Goal: Task Accomplishment & Management: Manage account settings

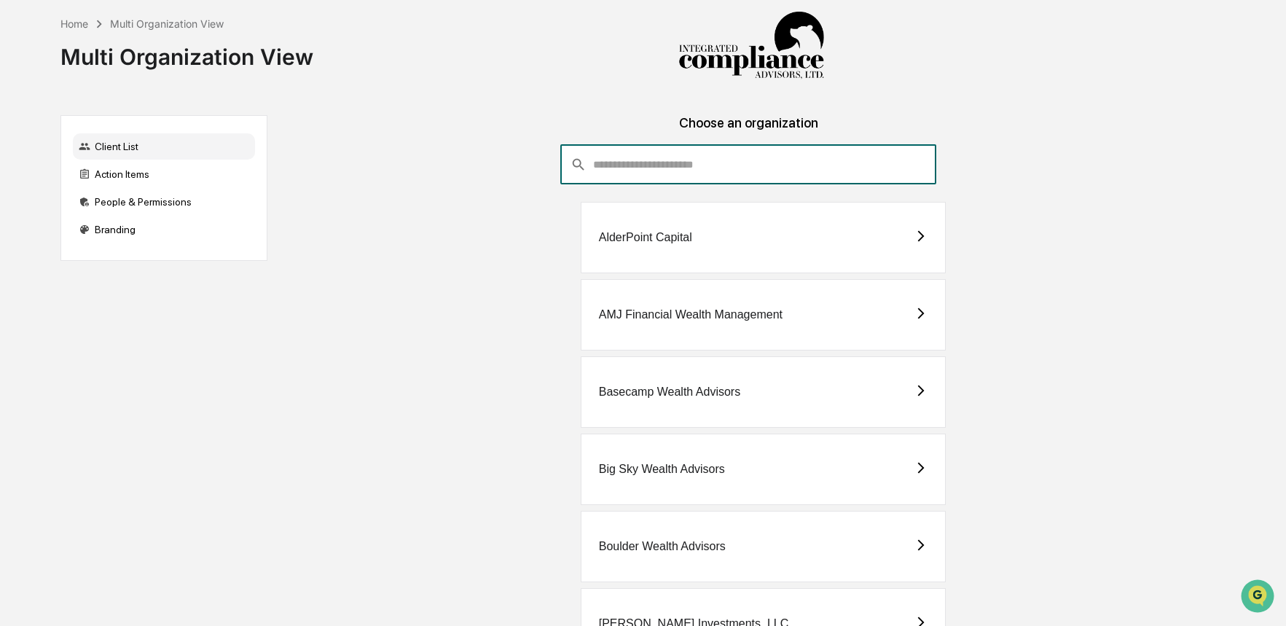
click at [698, 163] on input "consultant-dashboard__filter-organizations-search-bar" at bounding box center [764, 164] width 343 height 39
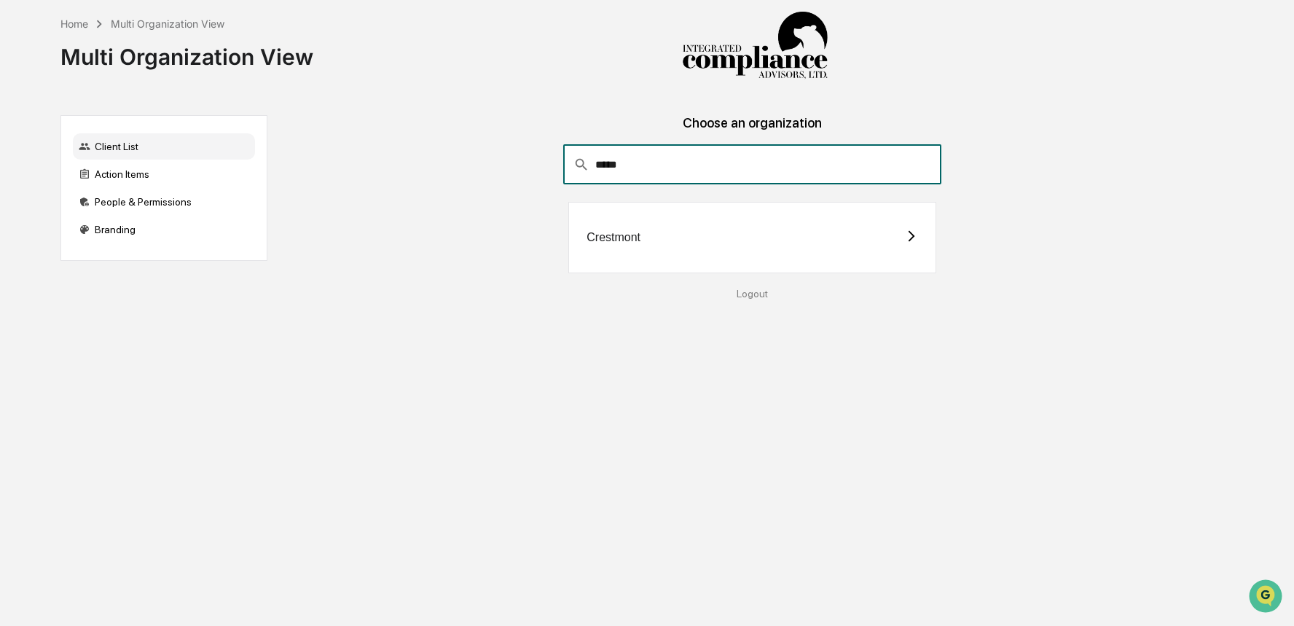
type input "*****"
click at [680, 228] on div "Crestmont" at bounding box center [751, 237] width 367 height 71
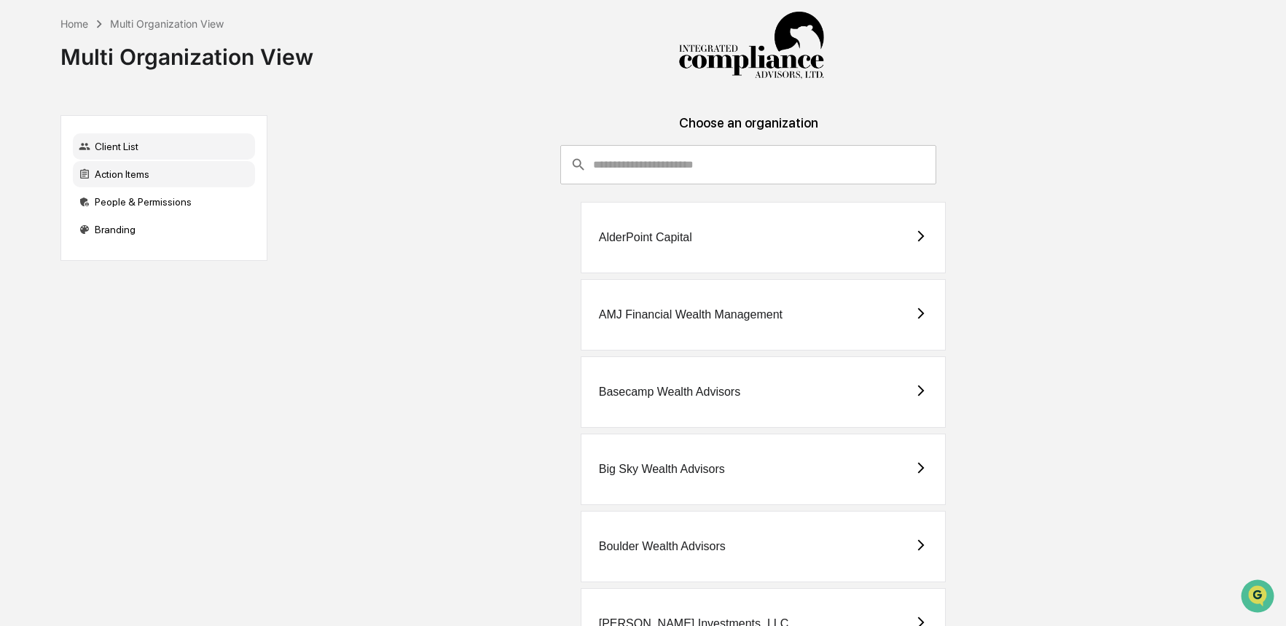
click at [217, 183] on div "Action Items" at bounding box center [164, 174] width 182 height 26
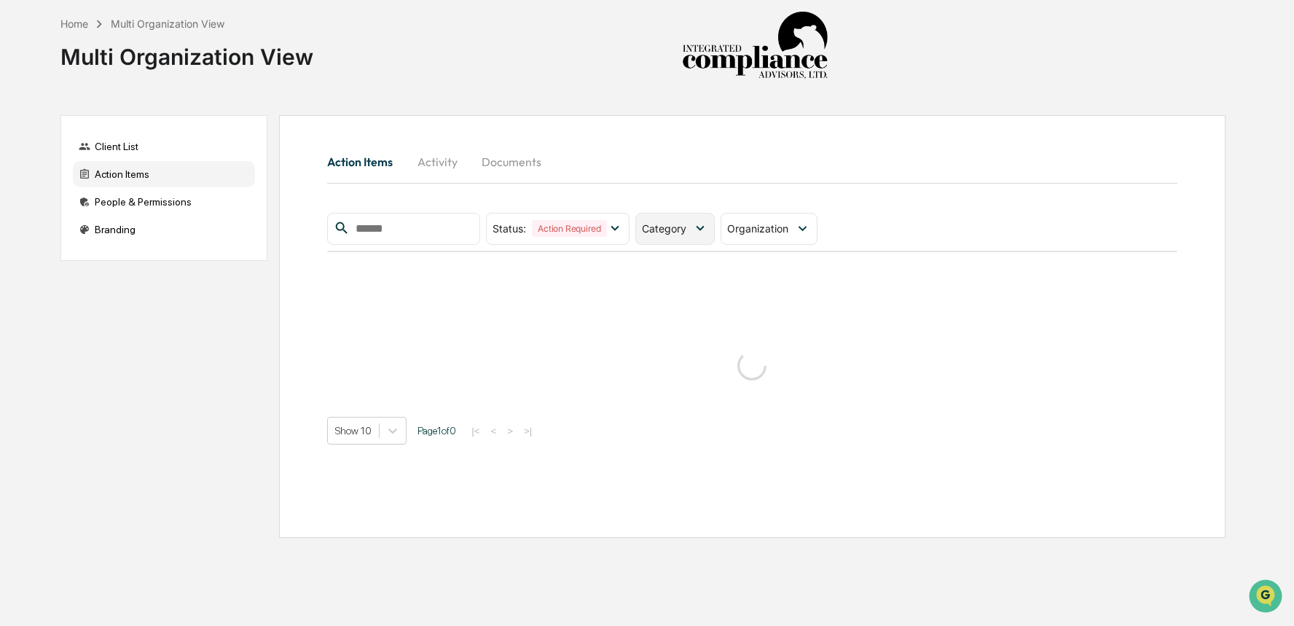
click at [700, 230] on icon at bounding box center [700, 228] width 16 height 16
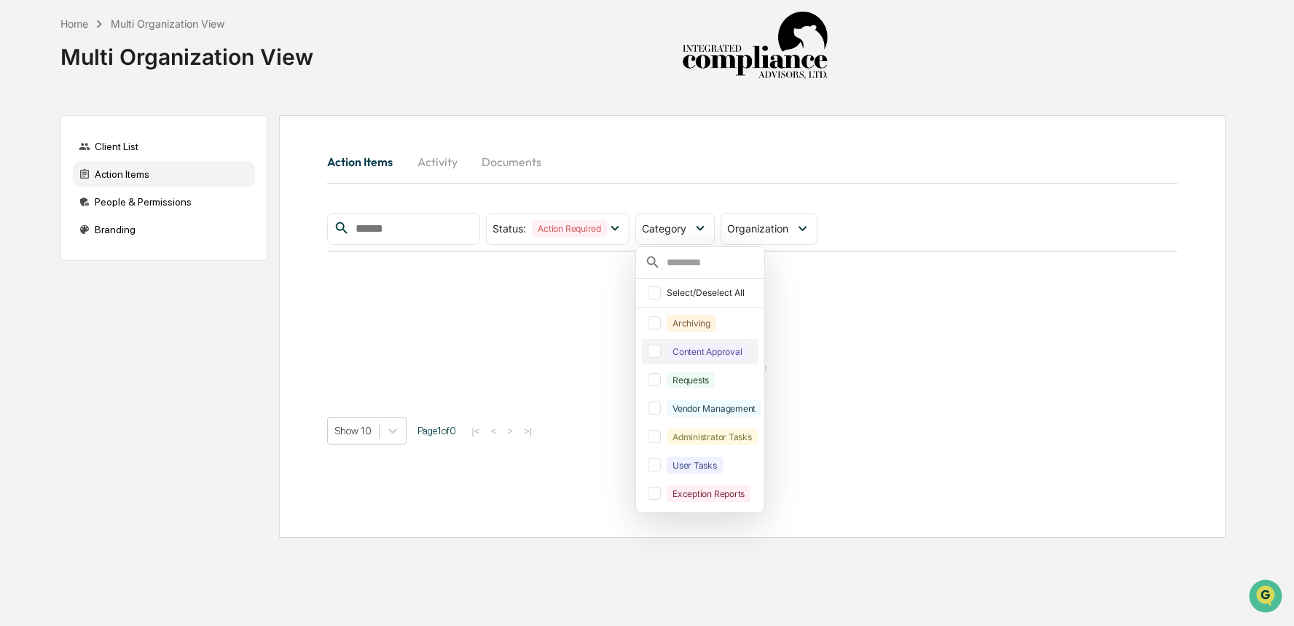
click at [696, 363] on div "Content Approval" at bounding box center [700, 352] width 117 height 26
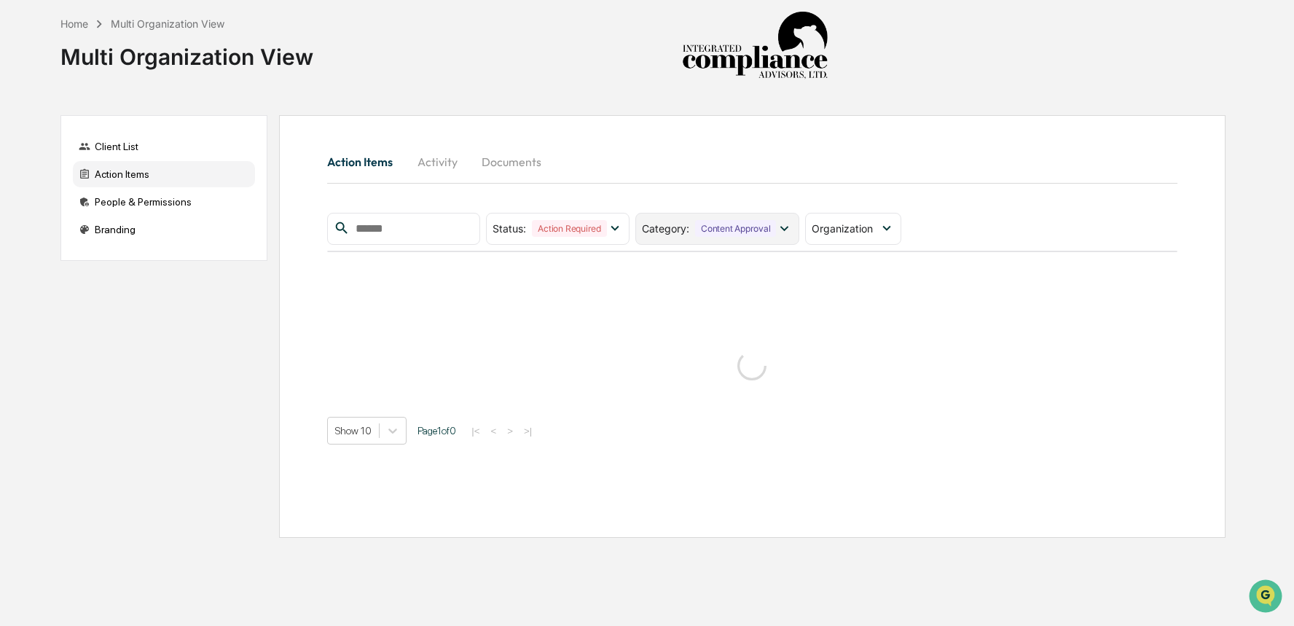
click at [754, 235] on div "Content Approval" at bounding box center [735, 228] width 81 height 17
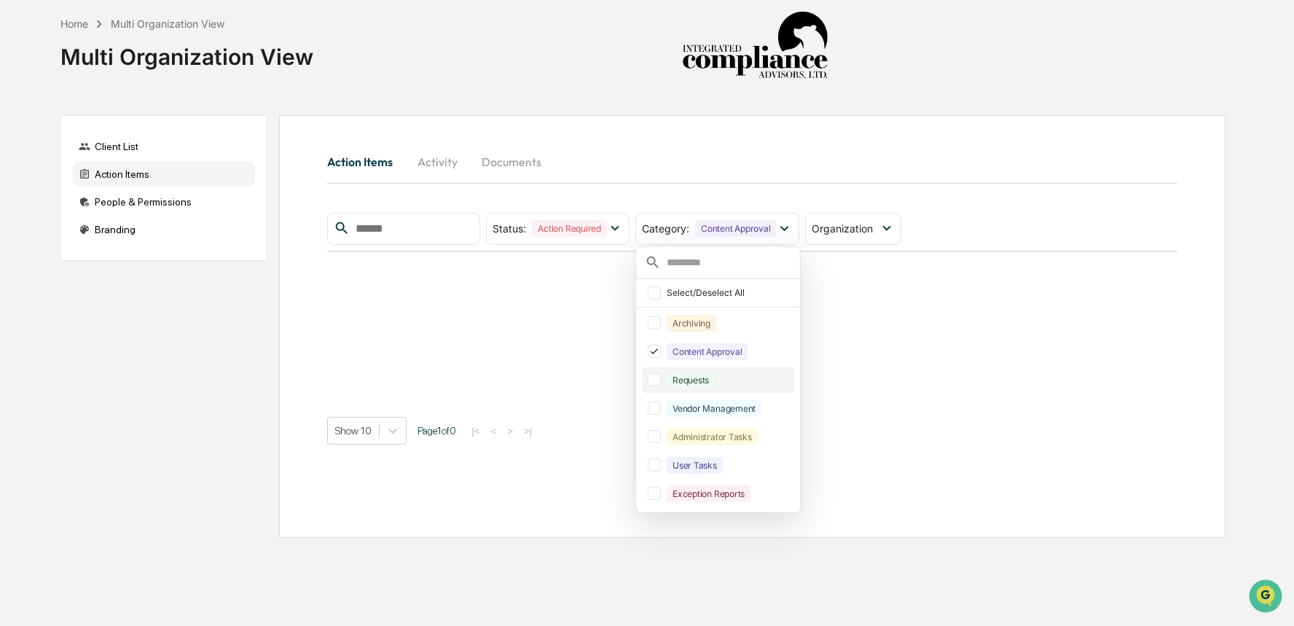
click at [713, 375] on div "Requests" at bounding box center [691, 380] width 48 height 17
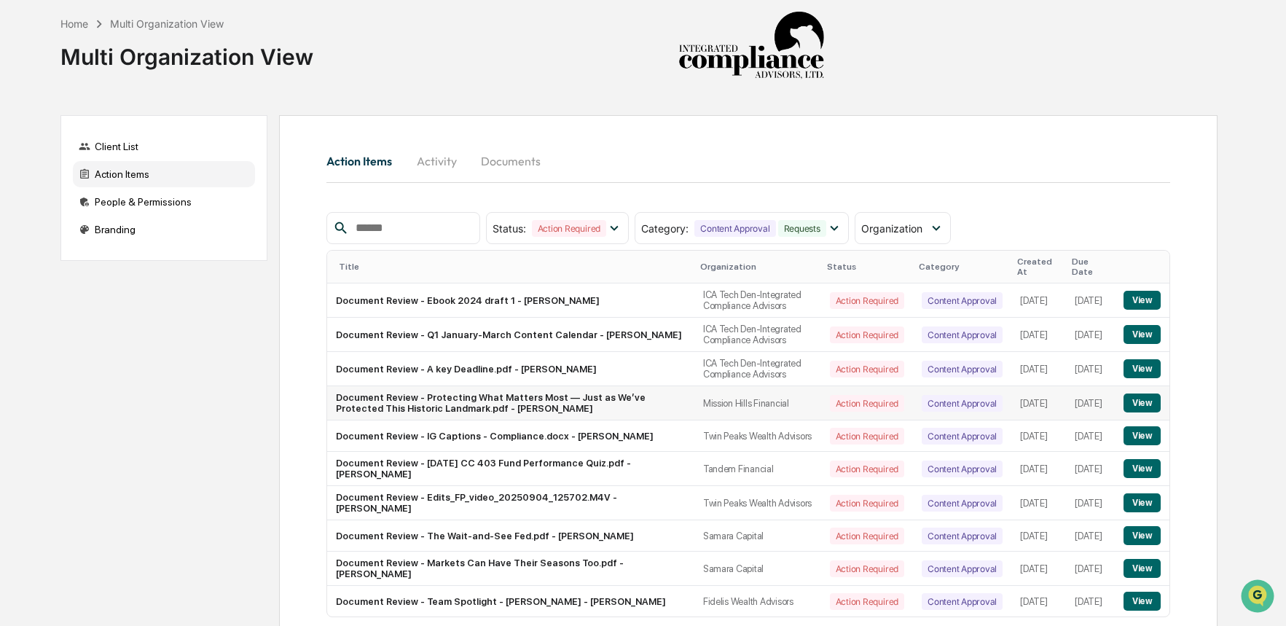
click at [1135, 412] on button "View" at bounding box center [1142, 403] width 37 height 19
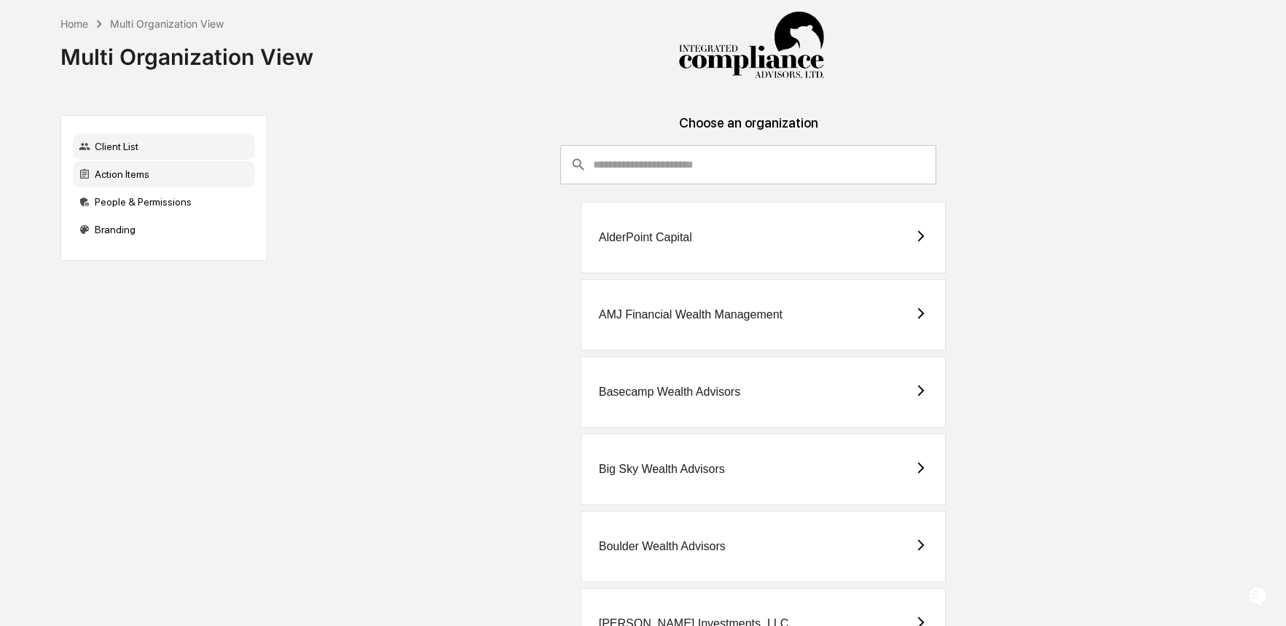
click at [179, 175] on div "Action Items" at bounding box center [164, 174] width 182 height 26
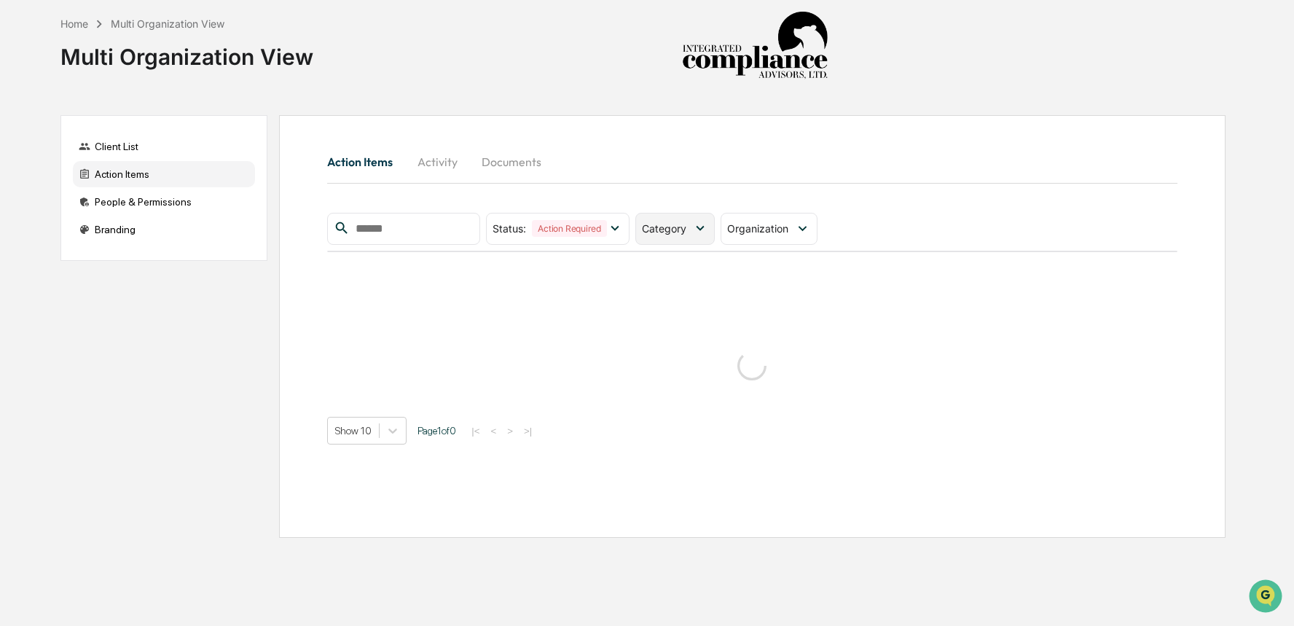
click at [693, 242] on div "Category" at bounding box center [674, 229] width 79 height 32
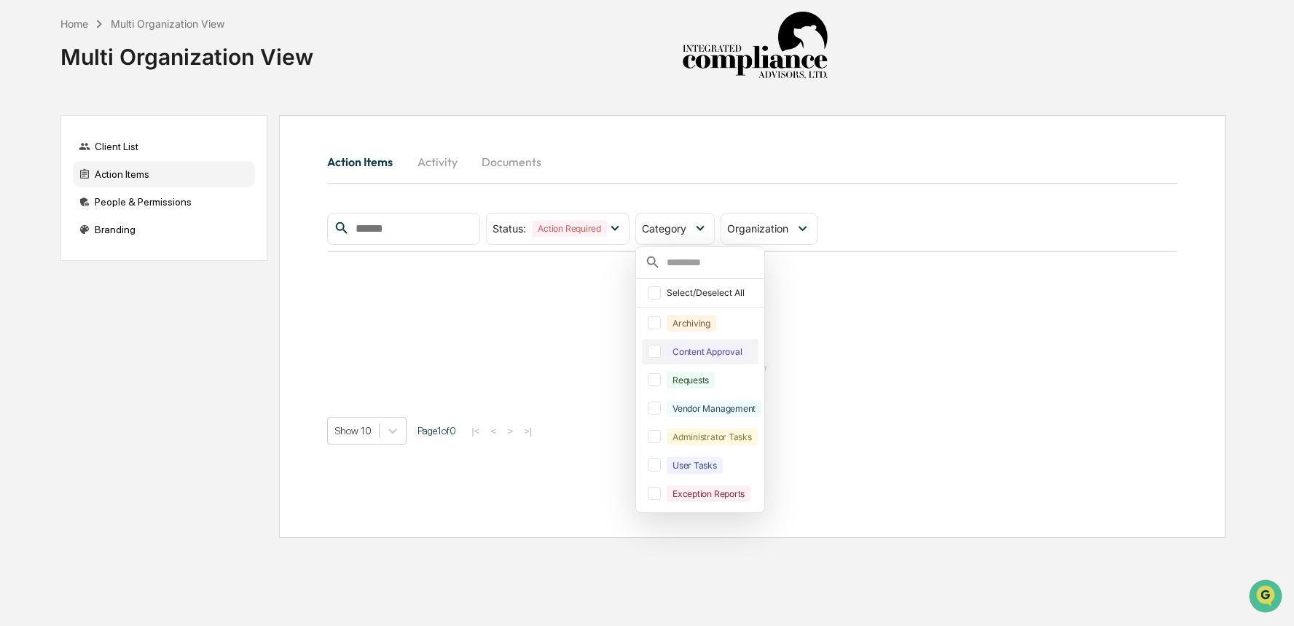
click at [711, 343] on div "Content Approval" at bounding box center [700, 352] width 117 height 26
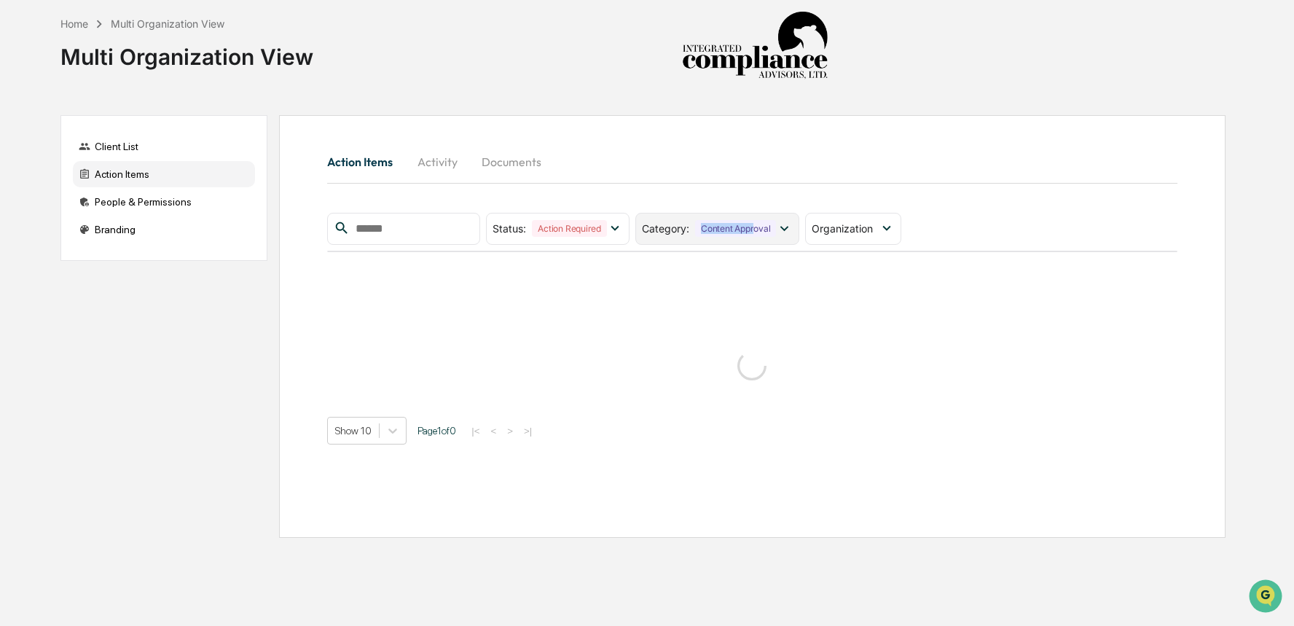
click at [760, 224] on div "Content Approval" at bounding box center [735, 228] width 81 height 17
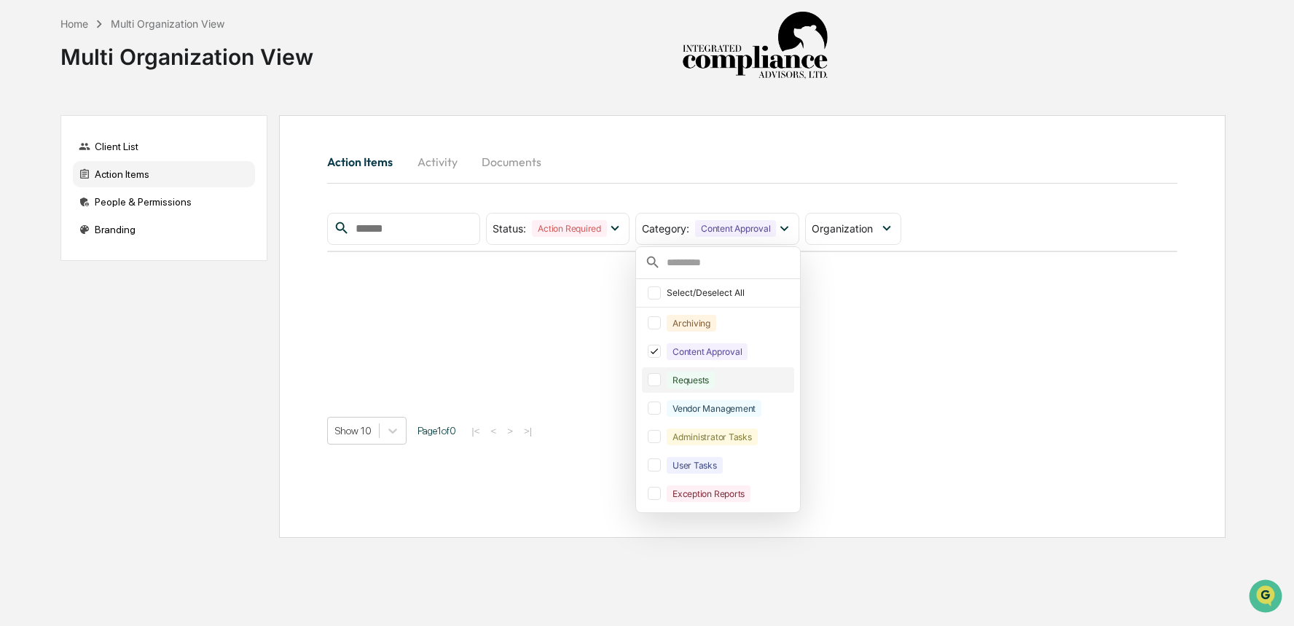
click at [724, 380] on div "Requests" at bounding box center [729, 380] width 124 height 17
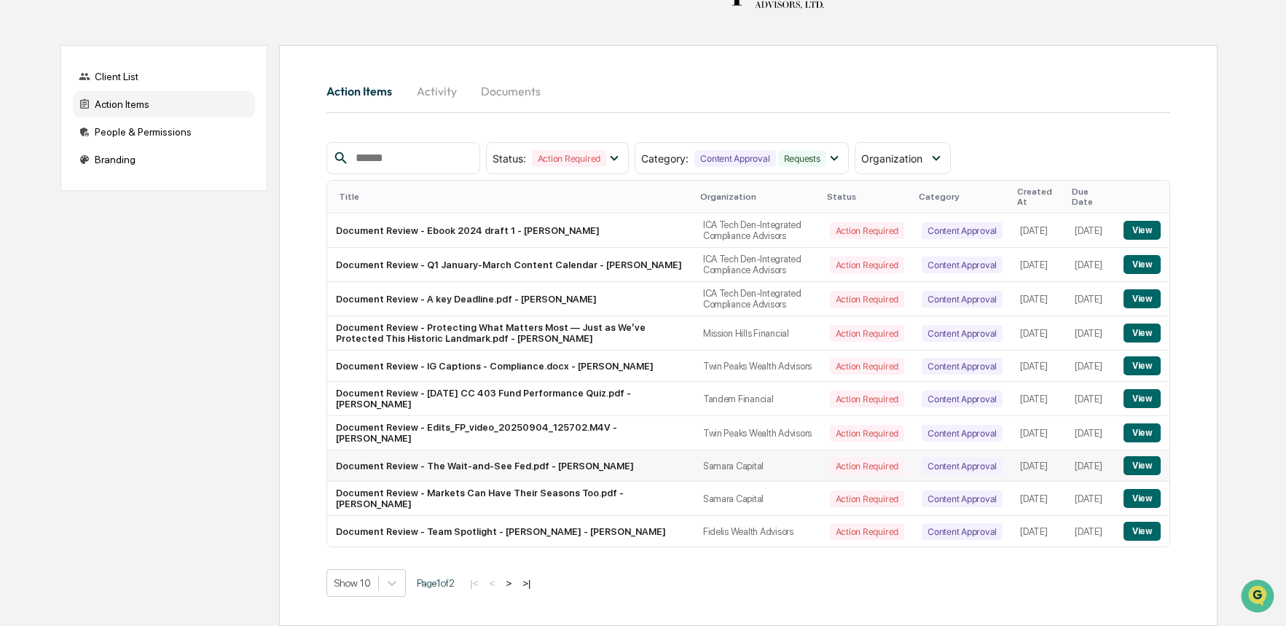
scroll to position [119, 0]
drag, startPoint x: 1015, startPoint y: 349, endPoint x: 918, endPoint y: 351, distance: 97.7
click at [905, 353] on tr "Document Review - IG Captions - Compliance.docx - Sahil Gupta Twin Peaks Wealth…" at bounding box center [748, 366] width 842 height 31
click at [1012, 351] on td "[DATE]" at bounding box center [1039, 366] width 55 height 31
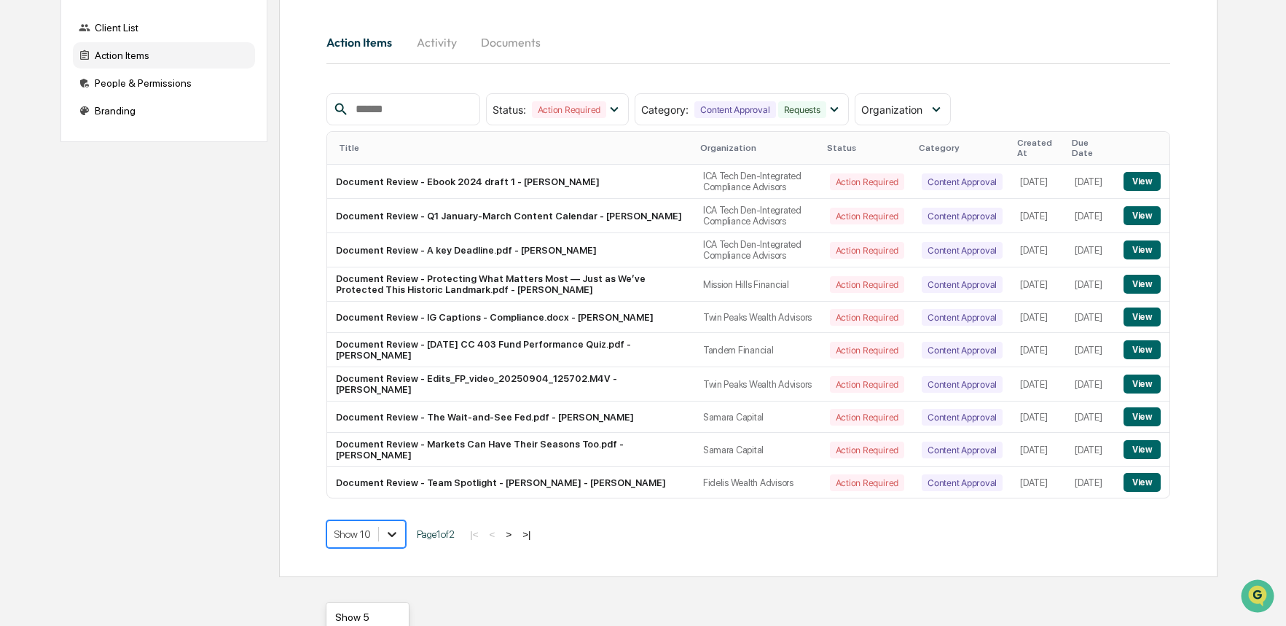
scroll to position [222, 0]
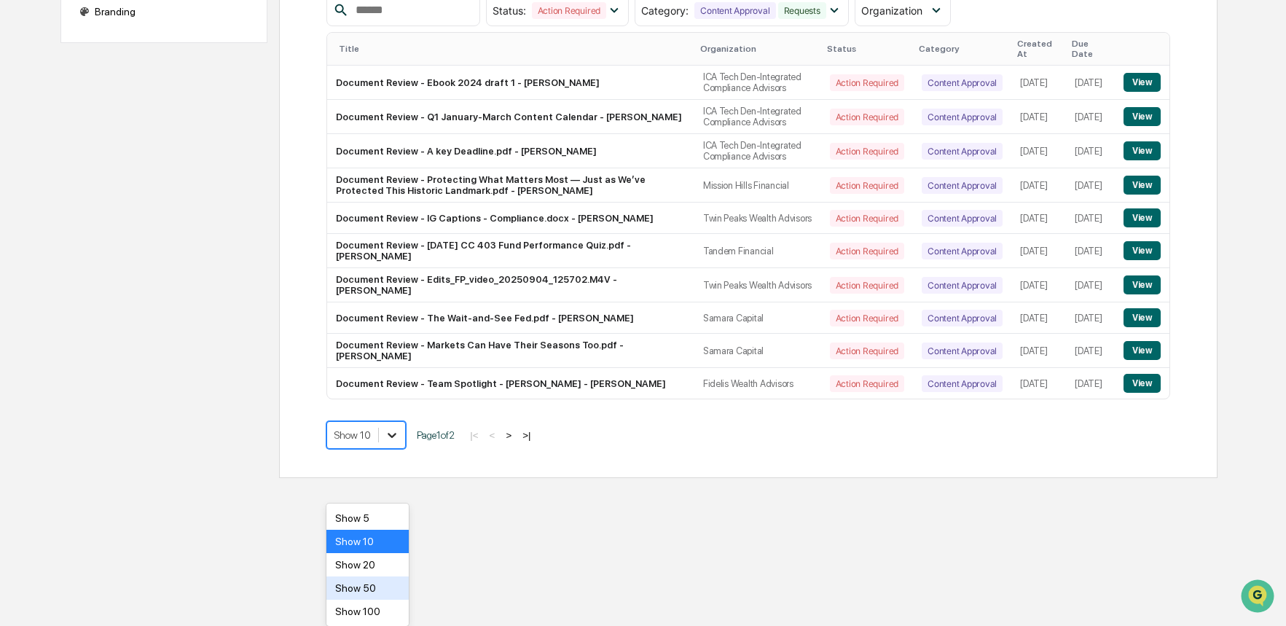
click at [397, 478] on body "Home Multi Organization View Multi Organization View Client List Action Items P…" at bounding box center [643, 130] width 1286 height 696
click at [386, 607] on div "Show 100" at bounding box center [367, 611] width 82 height 23
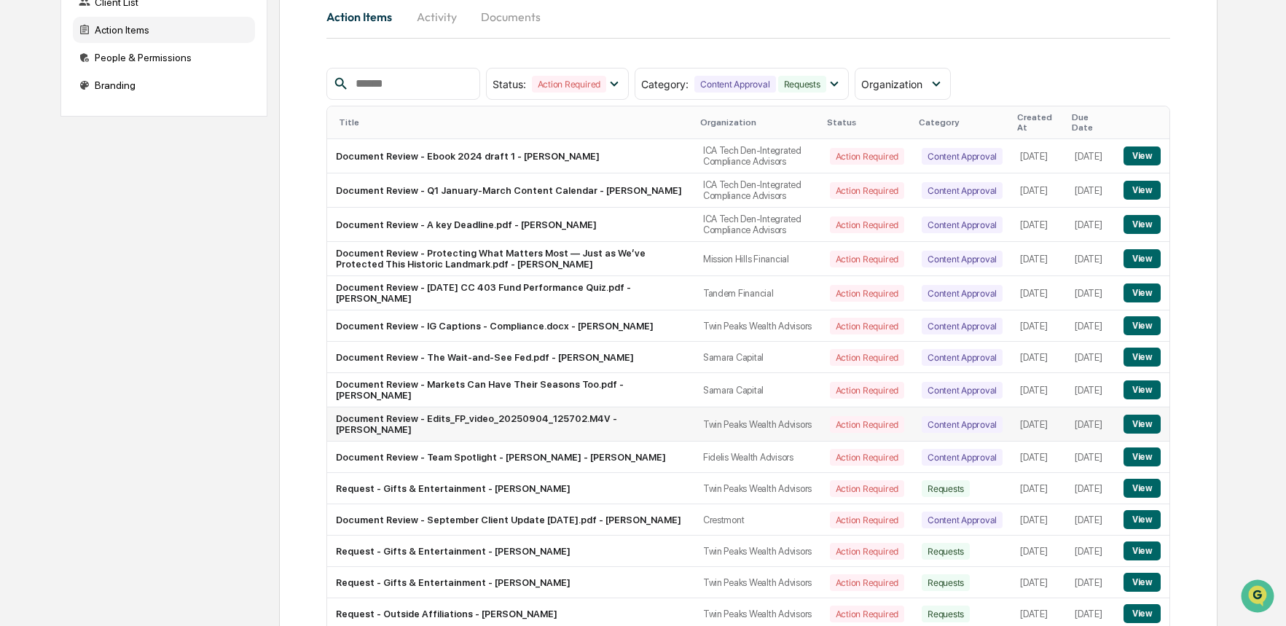
scroll to position [148, 0]
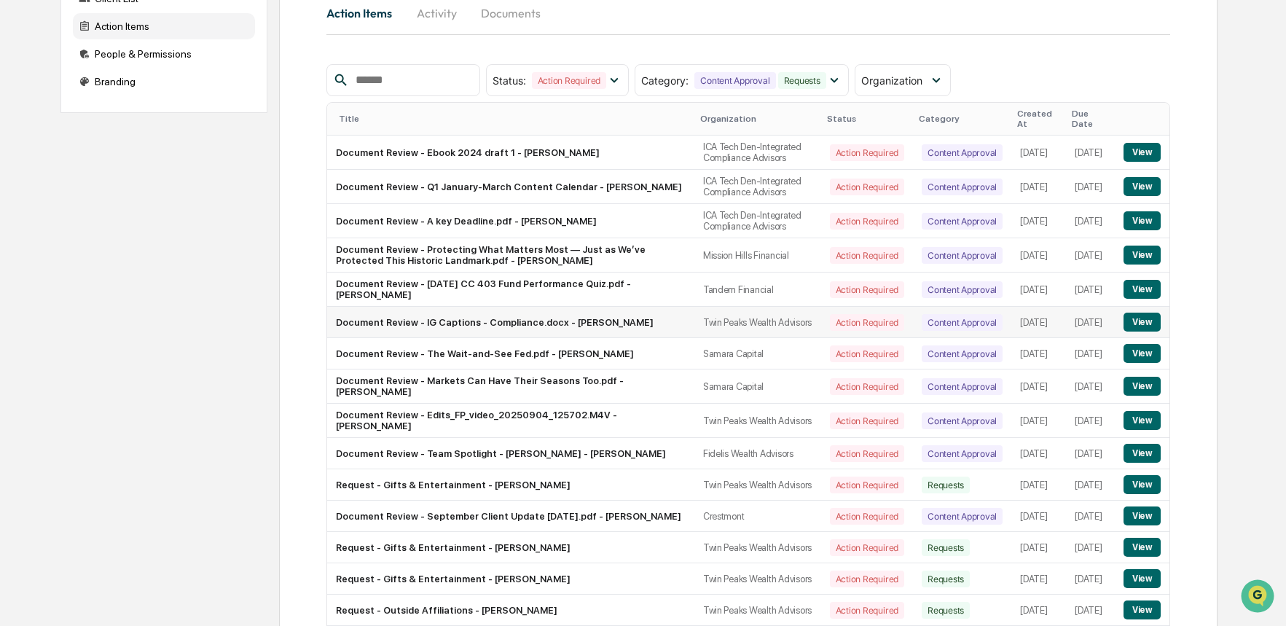
click at [1132, 332] on button "View" at bounding box center [1142, 322] width 37 height 19
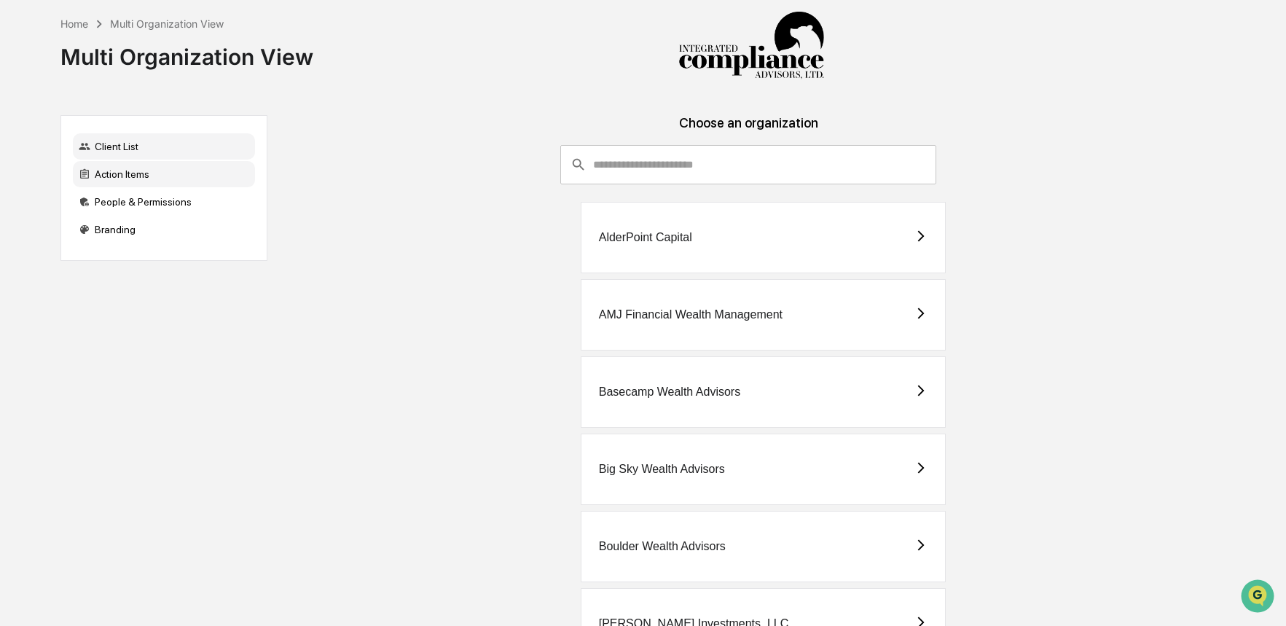
click at [111, 175] on div "Action Items" at bounding box center [164, 174] width 182 height 26
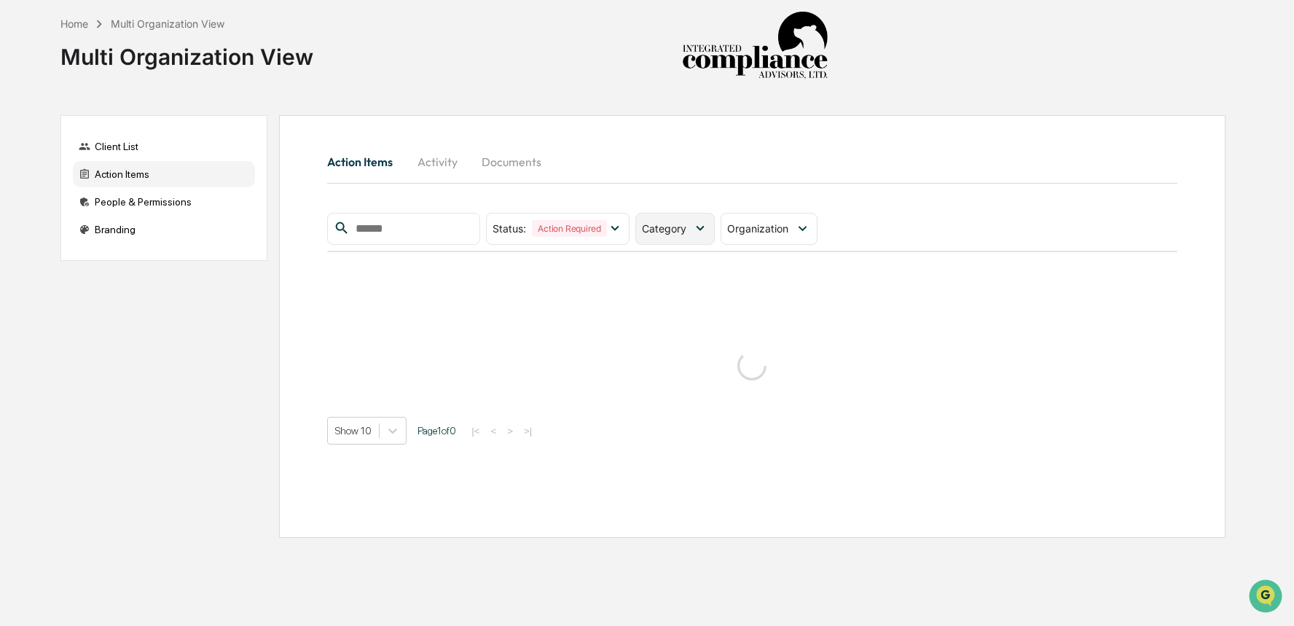
click at [708, 234] on icon at bounding box center [700, 228] width 16 height 16
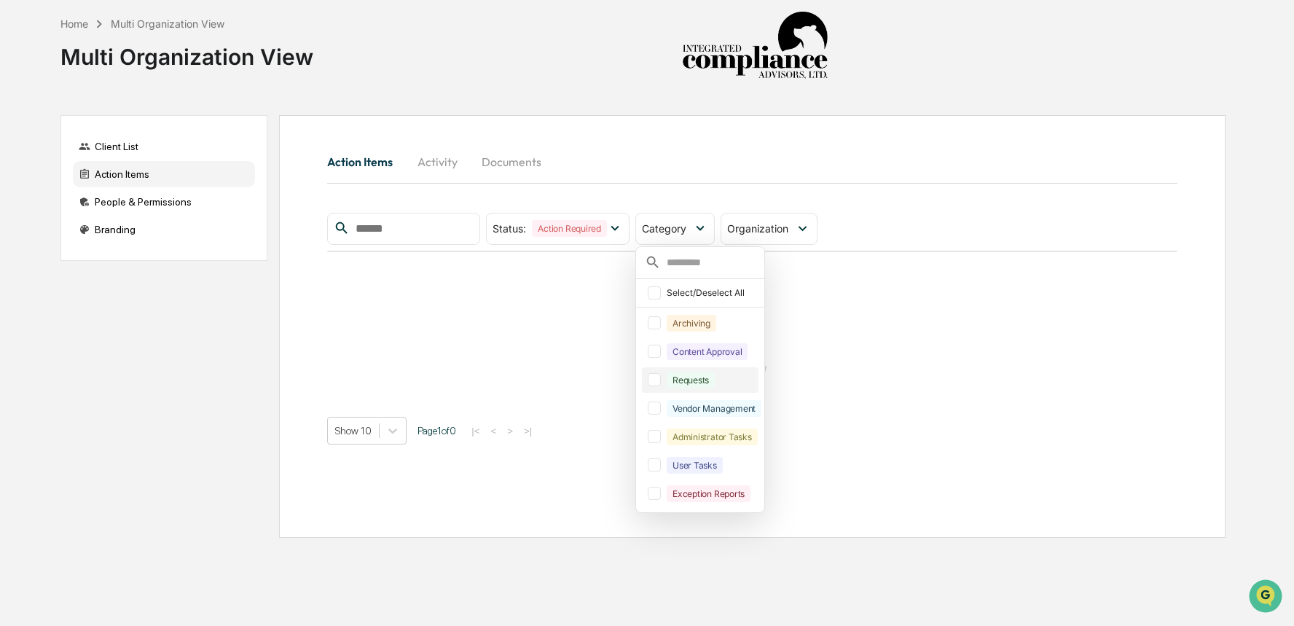
click at [710, 380] on div "Requests" at bounding box center [691, 380] width 48 height 17
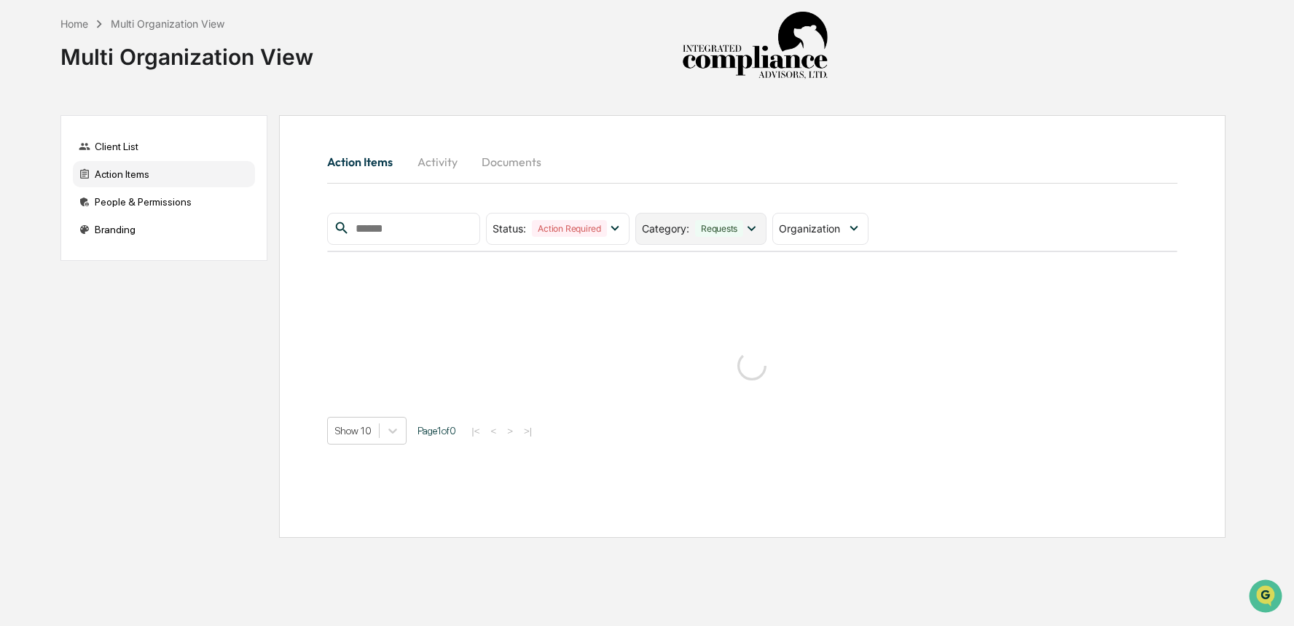
click at [691, 239] on div "Category : Requests" at bounding box center [700, 229] width 130 height 32
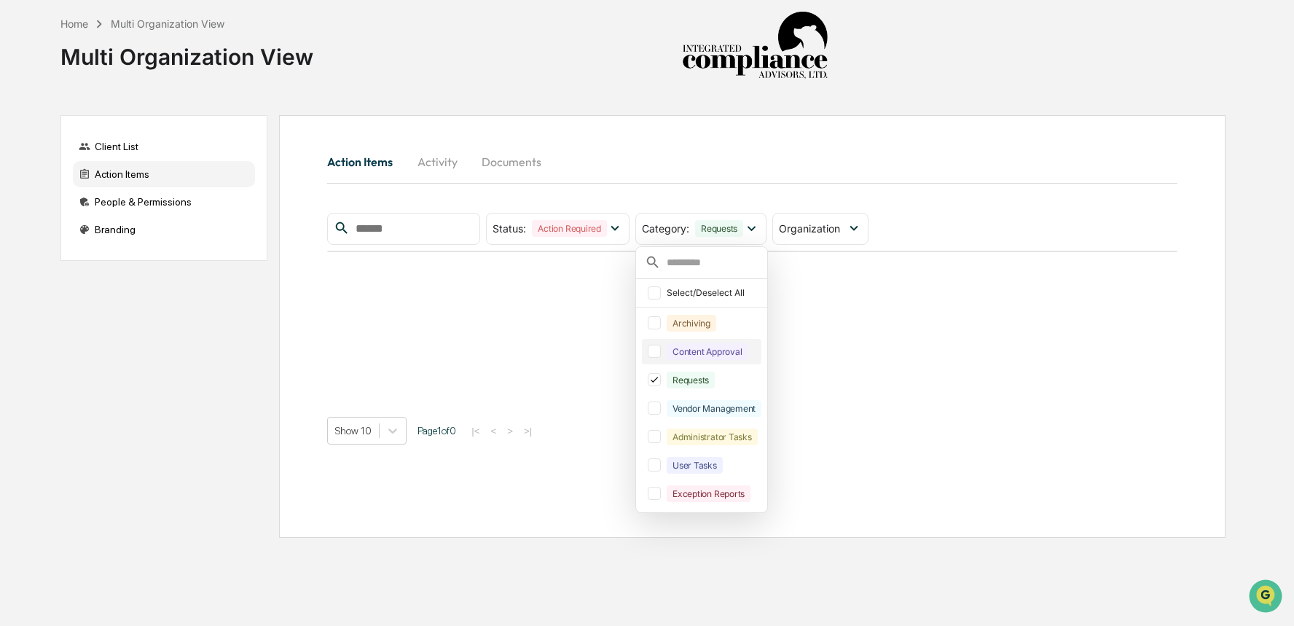
click at [705, 355] on div "Content Approval" at bounding box center [707, 351] width 81 height 17
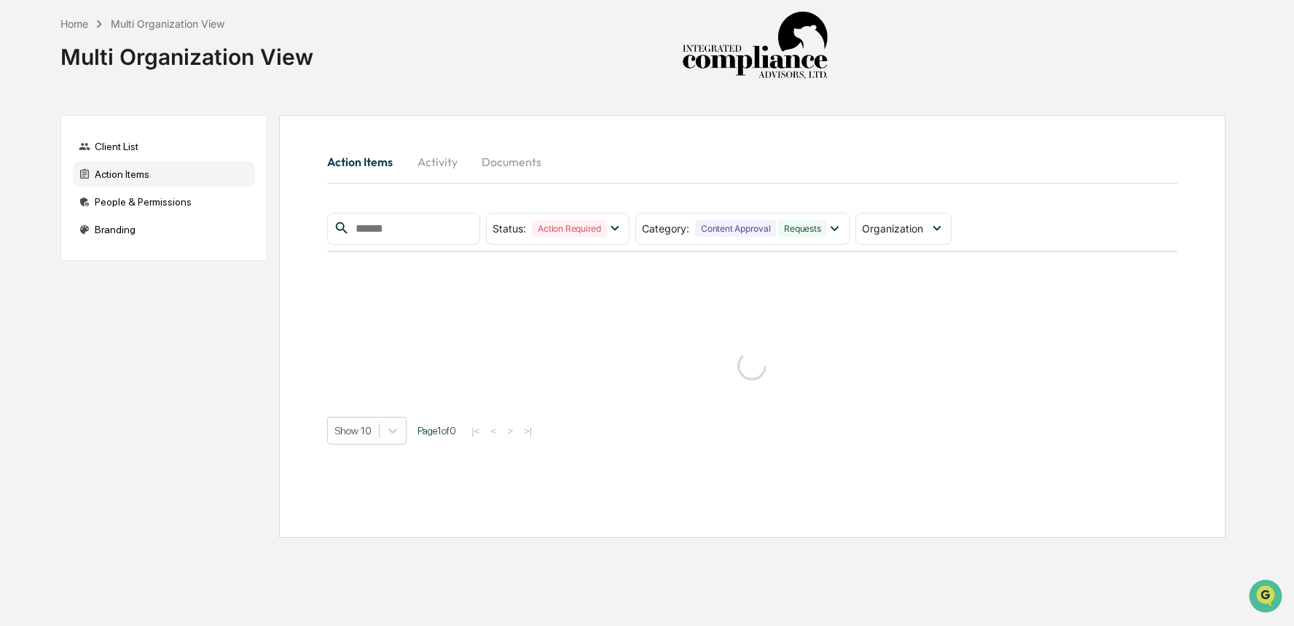
click at [973, 171] on div "Action Items Activity Documents" at bounding box center [752, 161] width 850 height 35
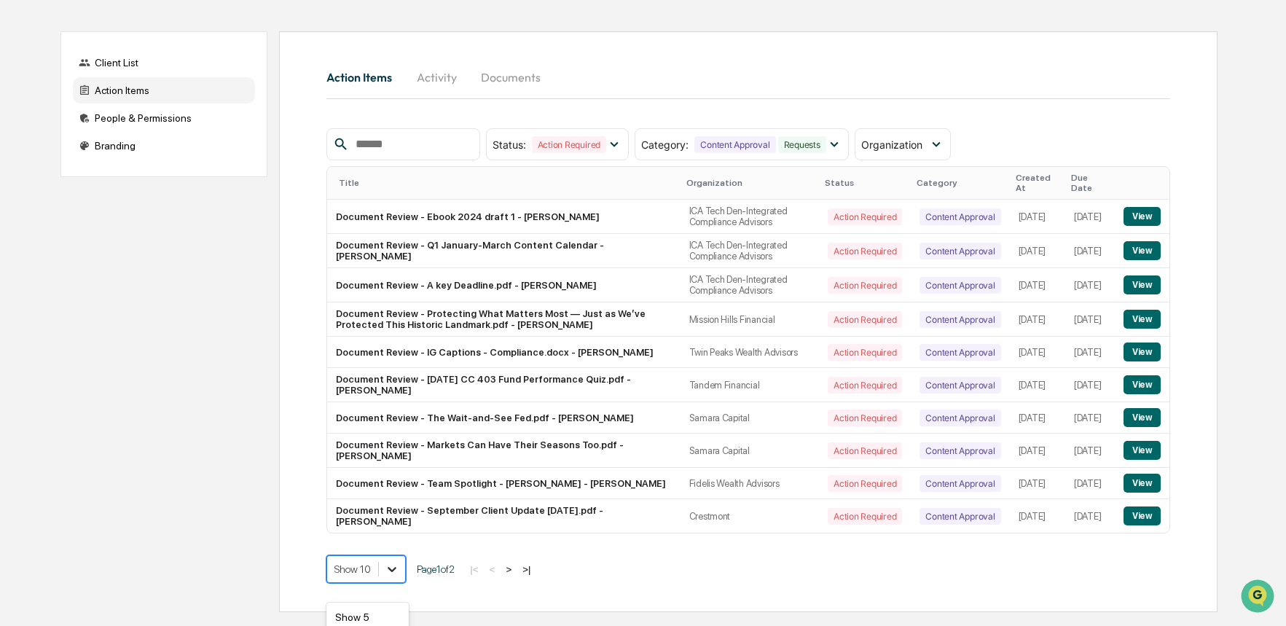
scroll to position [187, 0]
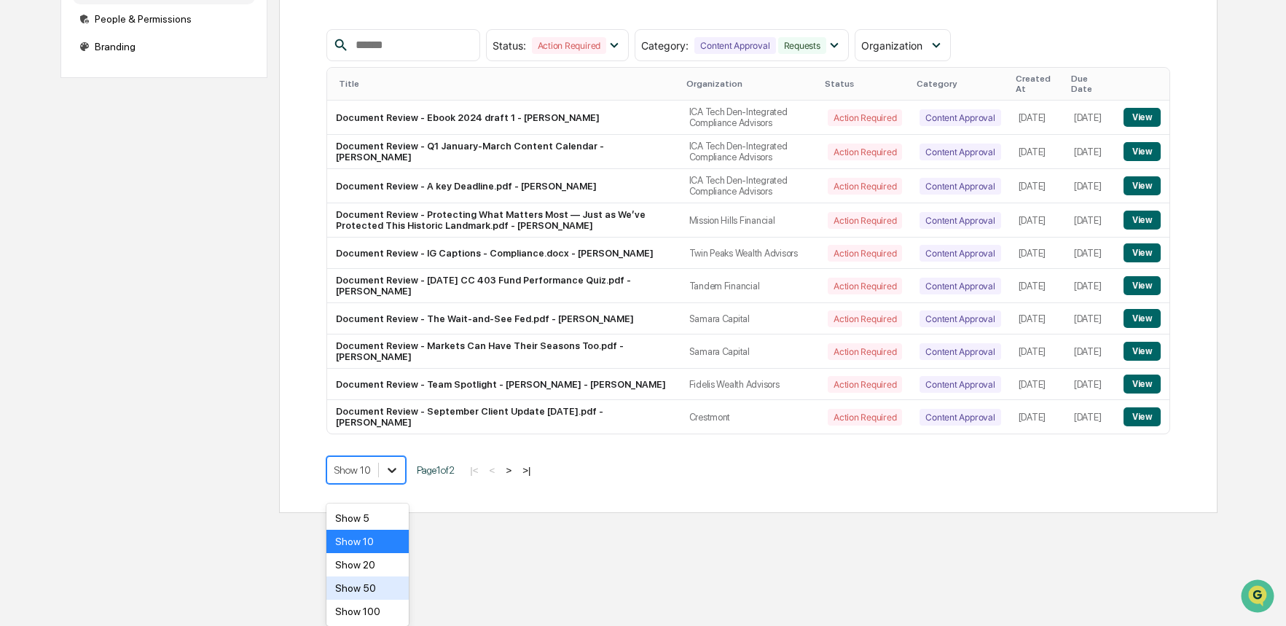
click at [405, 513] on body "Home Multi Organization View Multi Organization View Client List Action Items P…" at bounding box center [643, 165] width 1286 height 696
click at [382, 605] on div "Show 100" at bounding box center [367, 611] width 82 height 23
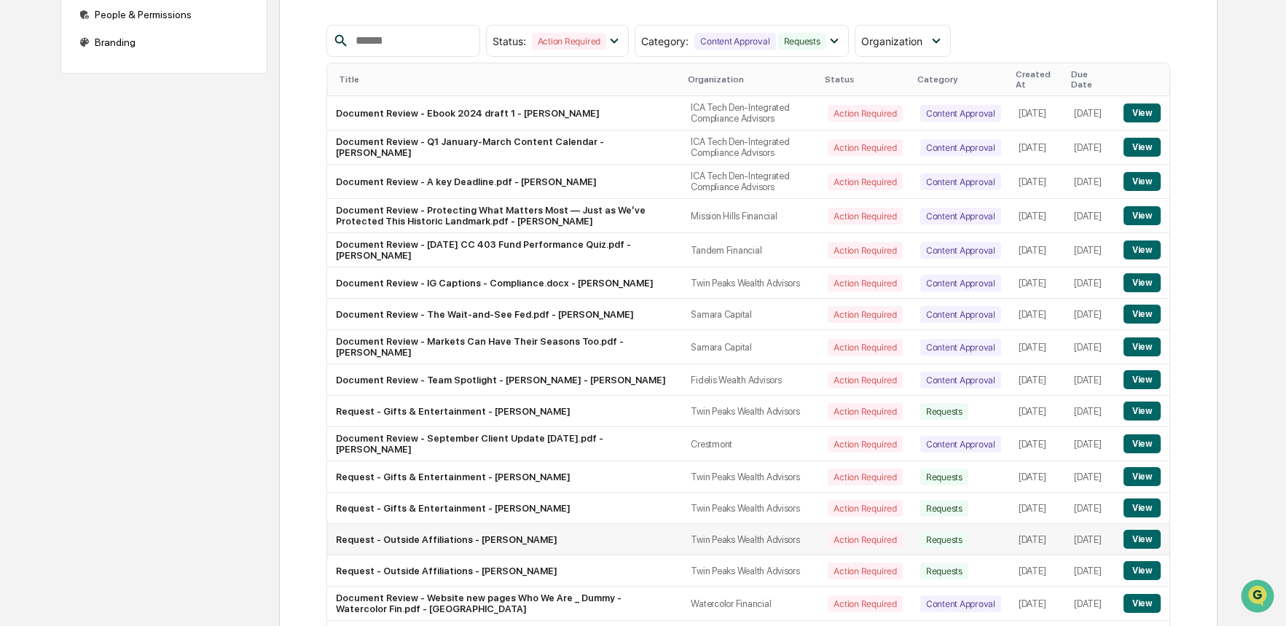
scroll to position [334, 0]
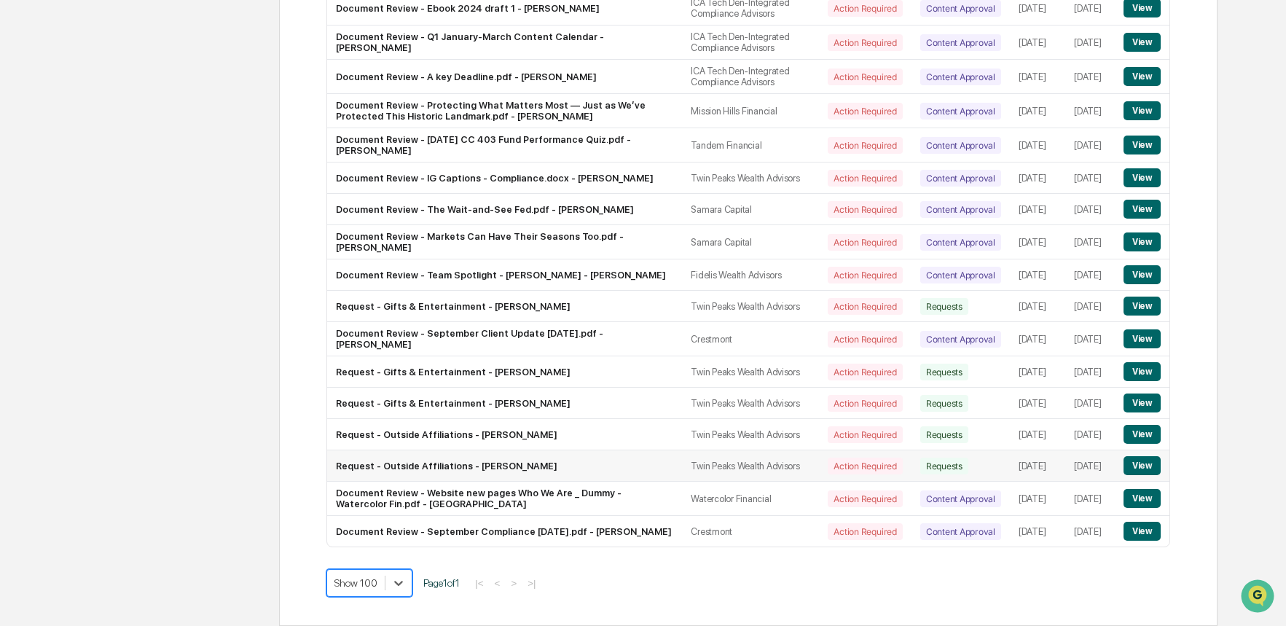
click at [1147, 456] on button "View" at bounding box center [1142, 465] width 37 height 19
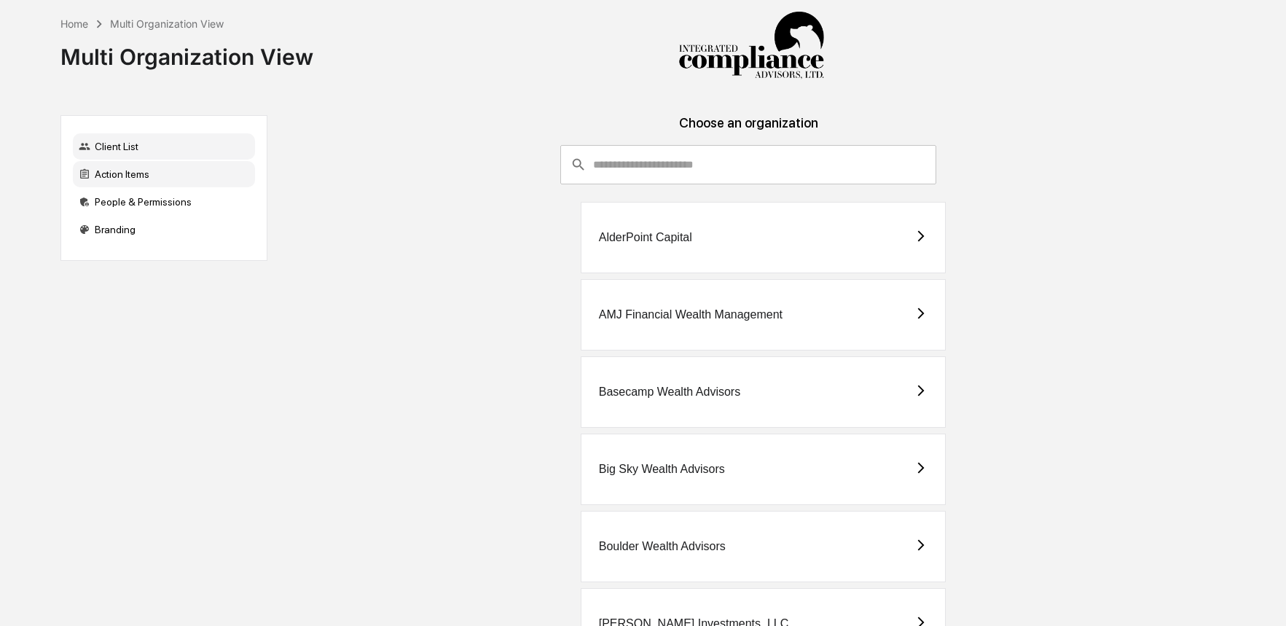
click at [101, 178] on div "Action Items" at bounding box center [164, 174] width 182 height 26
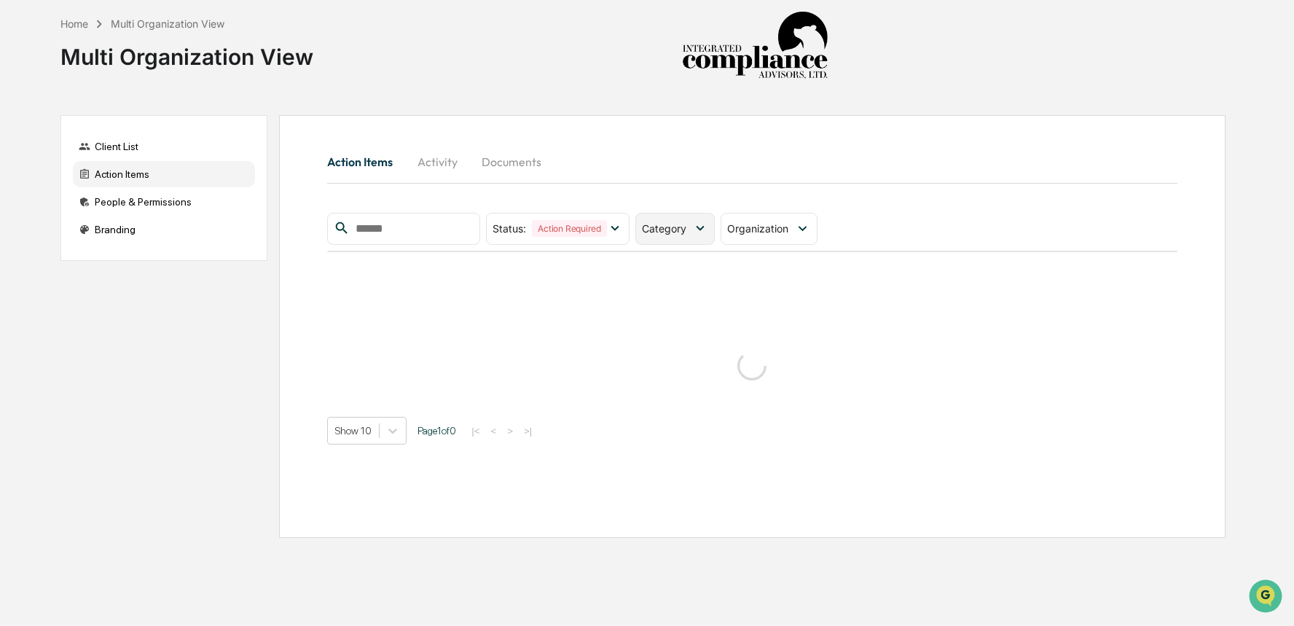
click at [656, 223] on span "Category" at bounding box center [664, 228] width 44 height 12
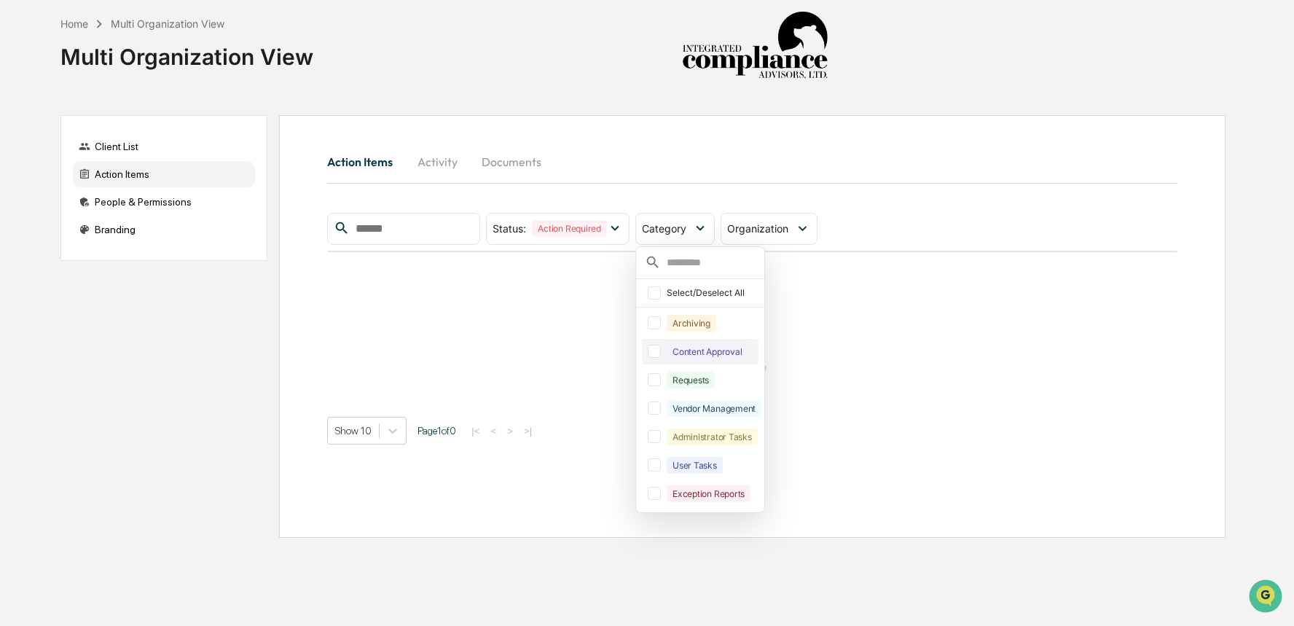
click at [704, 348] on div "Content Approval" at bounding box center [707, 351] width 81 height 17
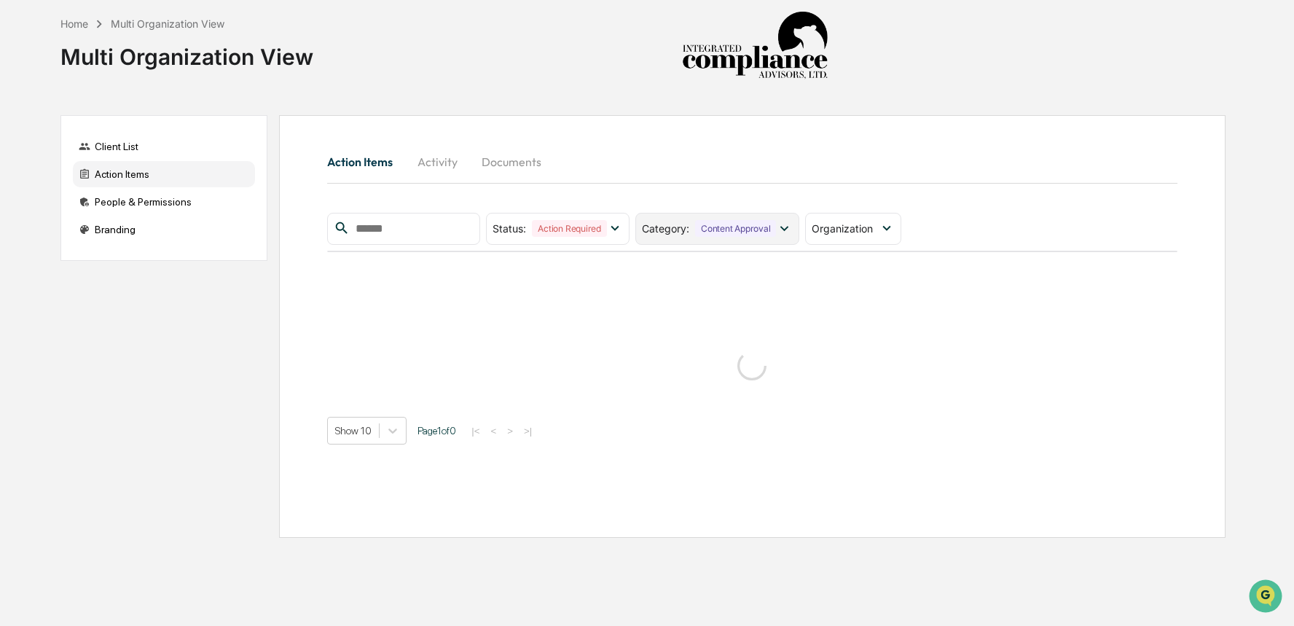
click at [703, 234] on div "Content Approval" at bounding box center [735, 228] width 81 height 17
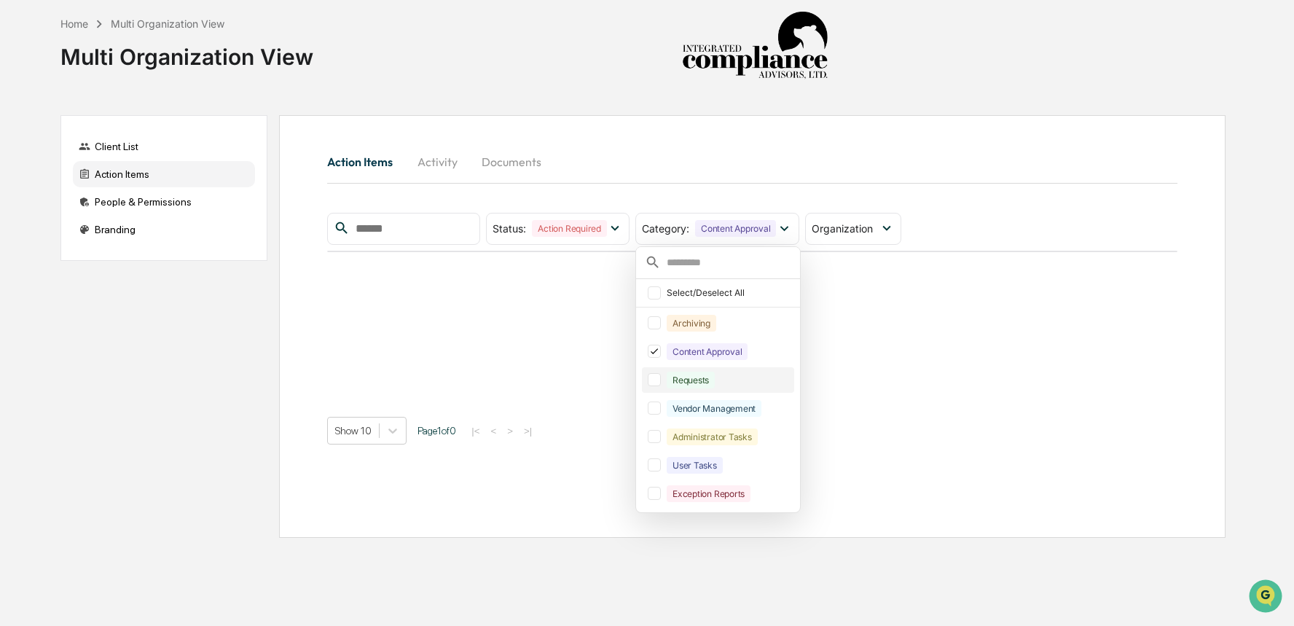
click at [701, 386] on div "Requests" at bounding box center [691, 380] width 48 height 17
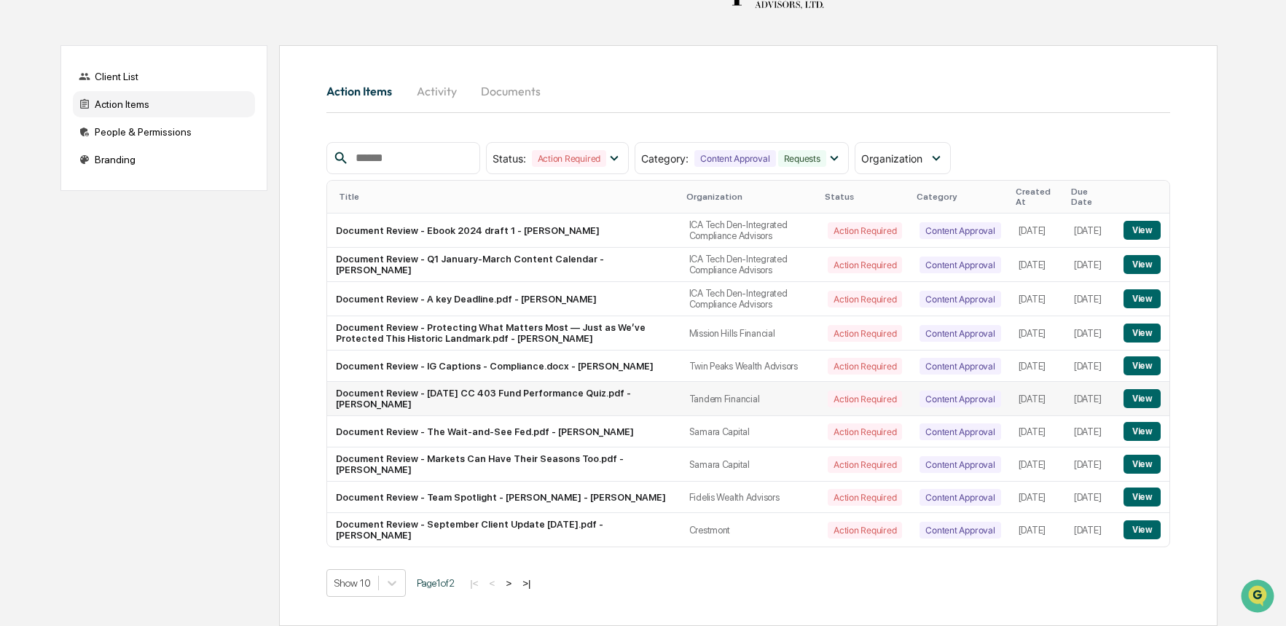
scroll to position [84, 0]
click at [1147, 389] on button "View" at bounding box center [1142, 398] width 37 height 19
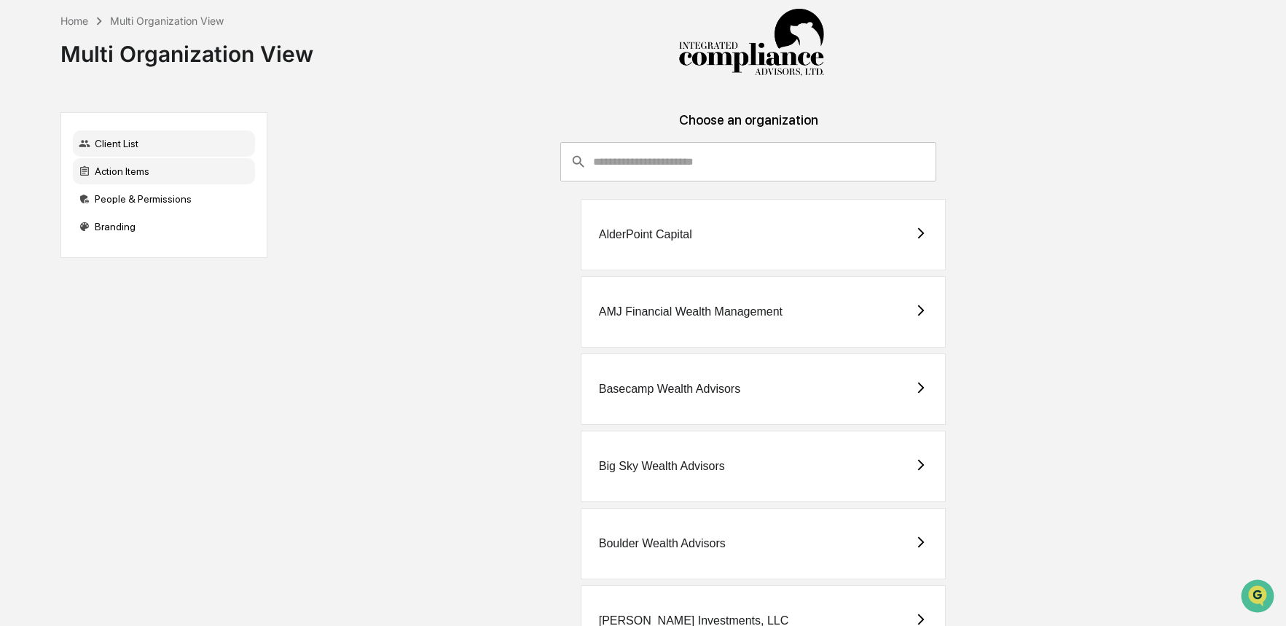
click at [151, 171] on div "Action Items" at bounding box center [164, 171] width 182 height 26
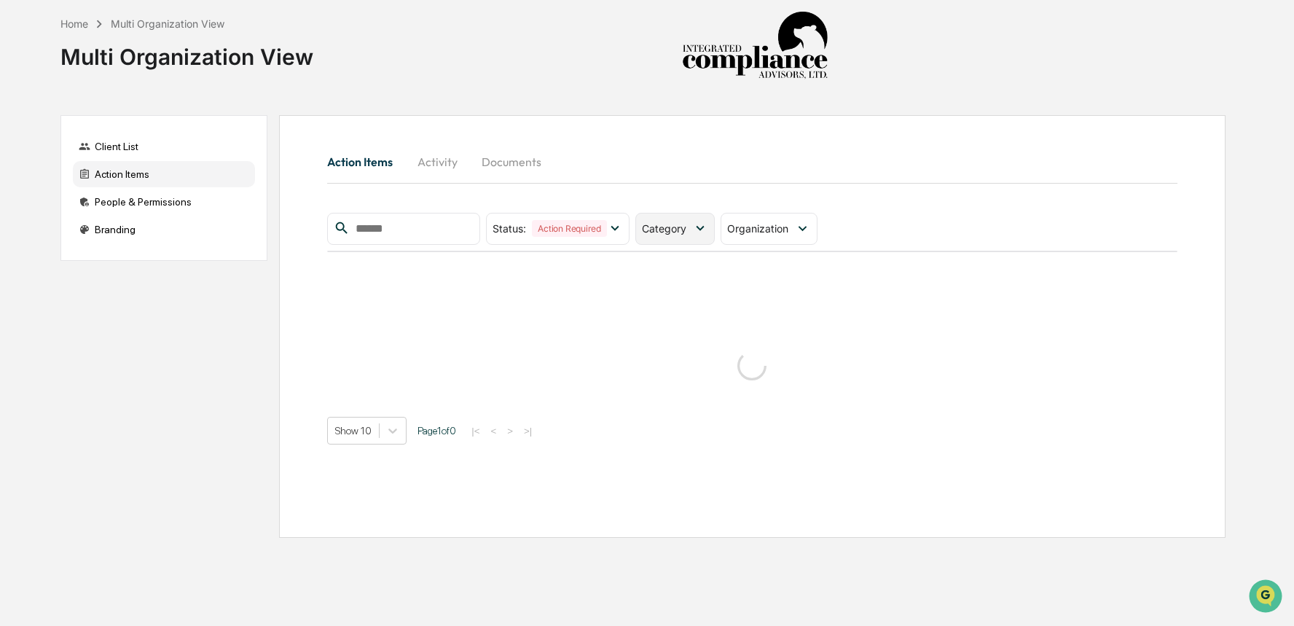
click at [684, 238] on div "Category" at bounding box center [674, 229] width 79 height 32
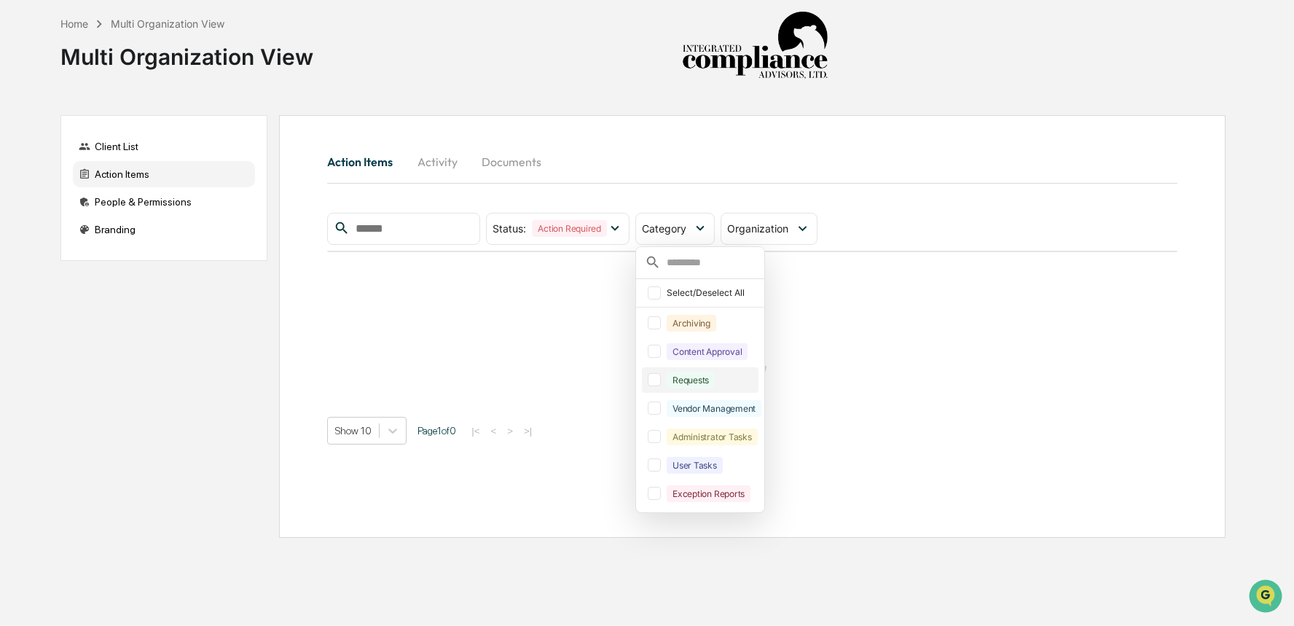
click at [709, 381] on div "Requests" at bounding box center [691, 380] width 48 height 17
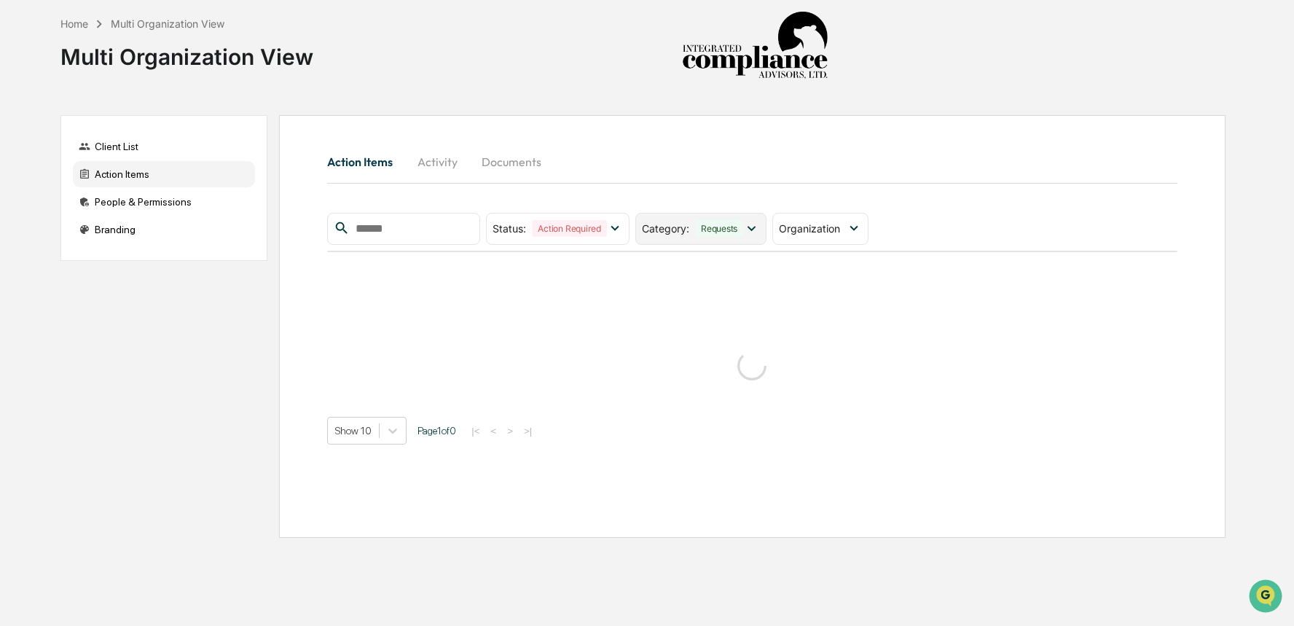
click at [724, 229] on div "Requests" at bounding box center [719, 228] width 48 height 17
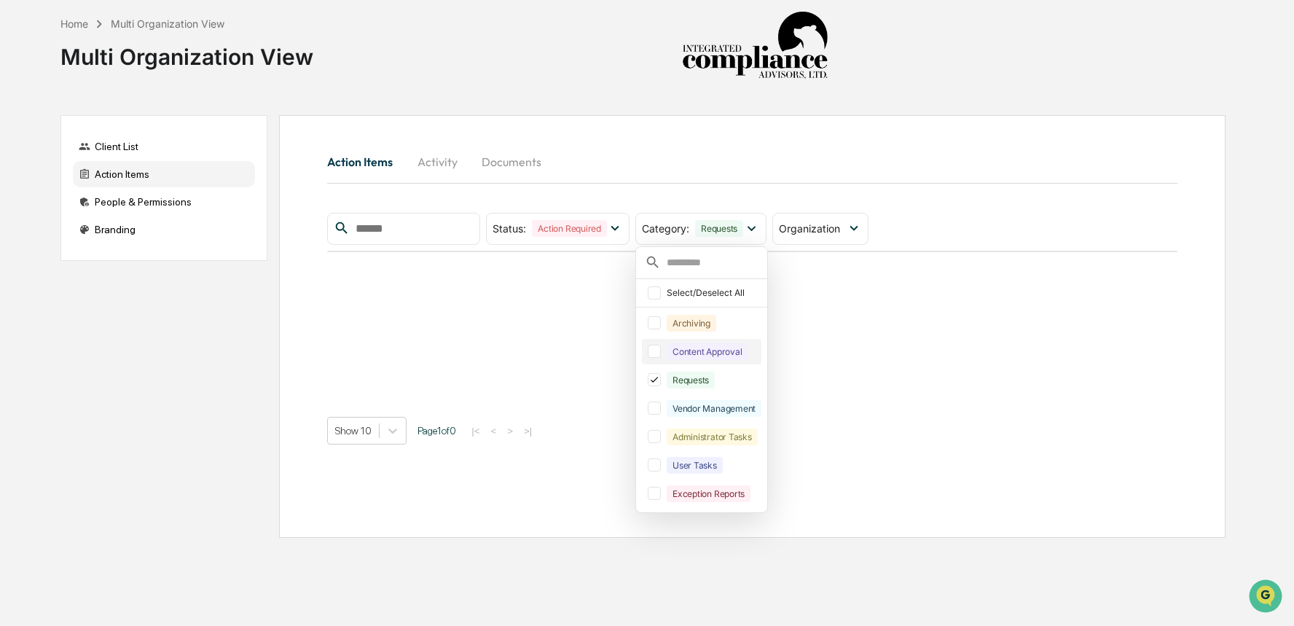
click at [716, 343] on div "Content Approval" at bounding box center [701, 352] width 119 height 26
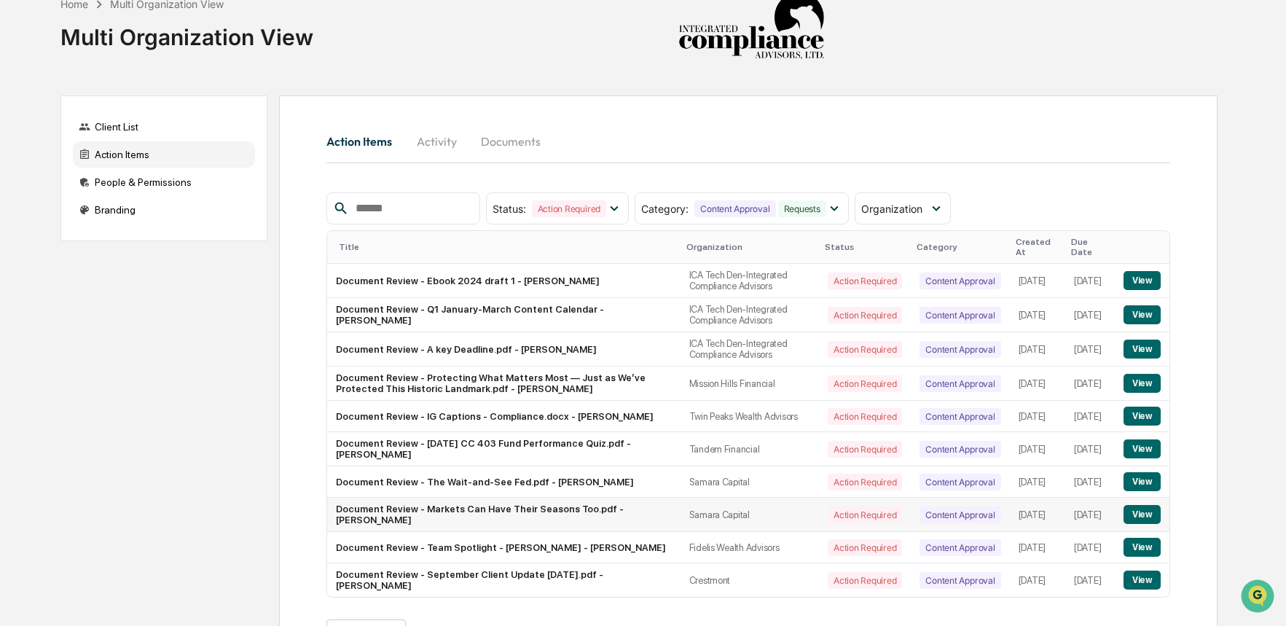
scroll to position [39, 0]
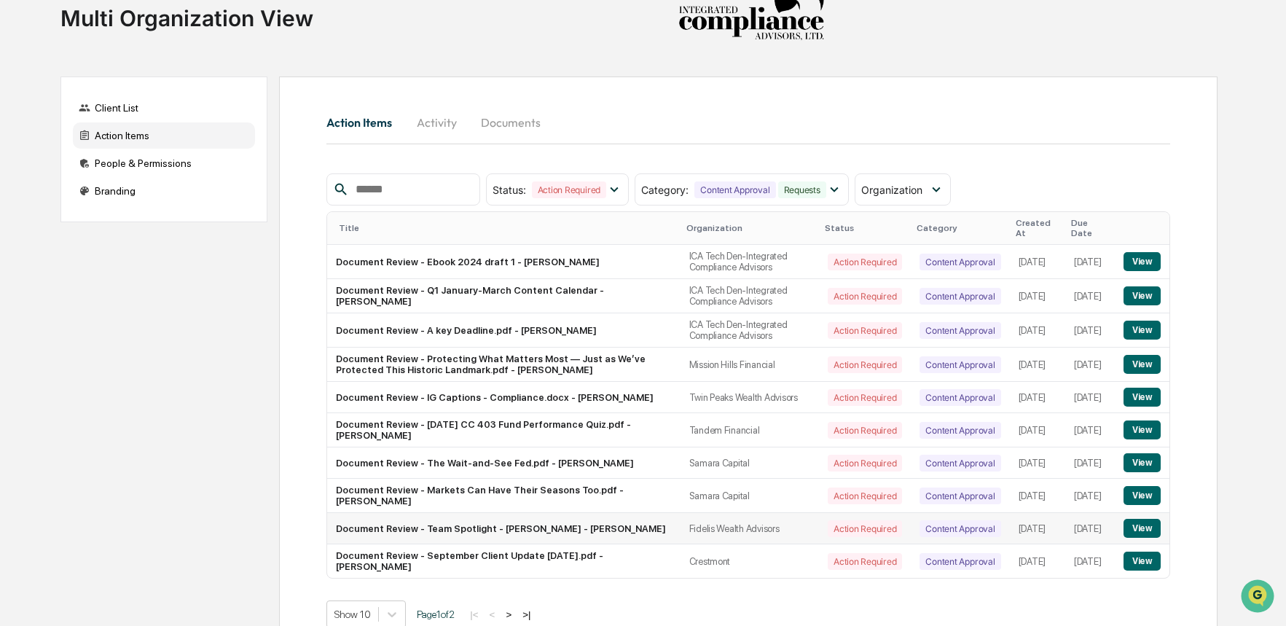
click at [1141, 538] on button "View" at bounding box center [1142, 528] width 37 height 19
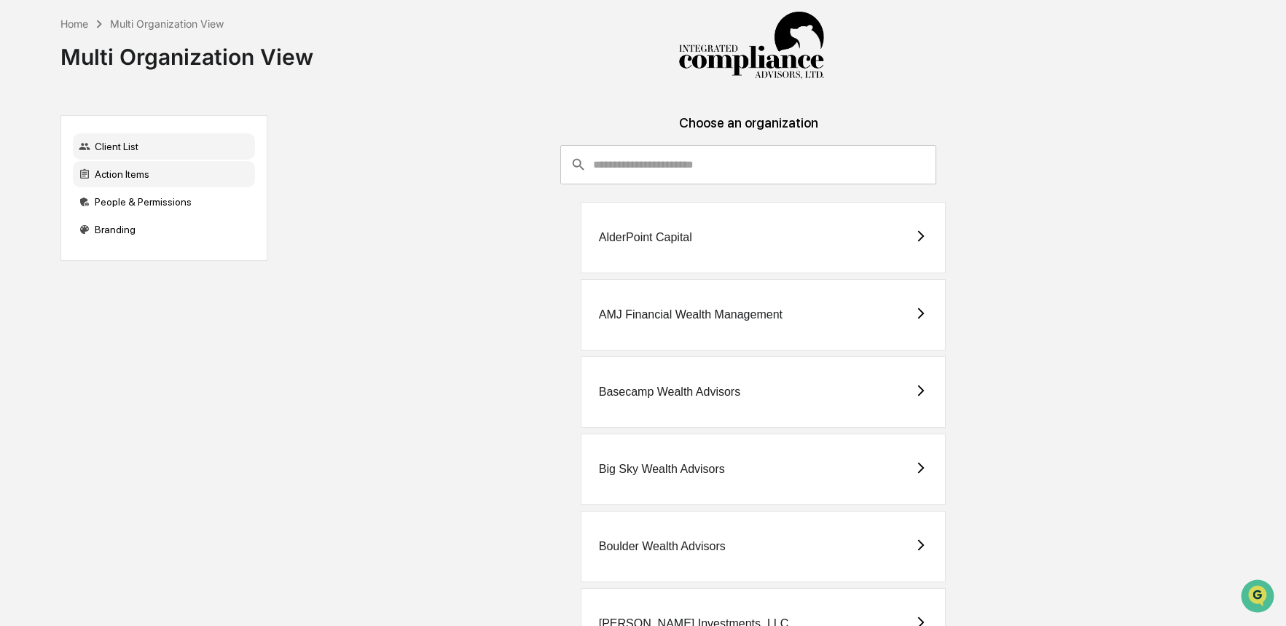
click at [224, 171] on div "Action Items" at bounding box center [164, 174] width 182 height 26
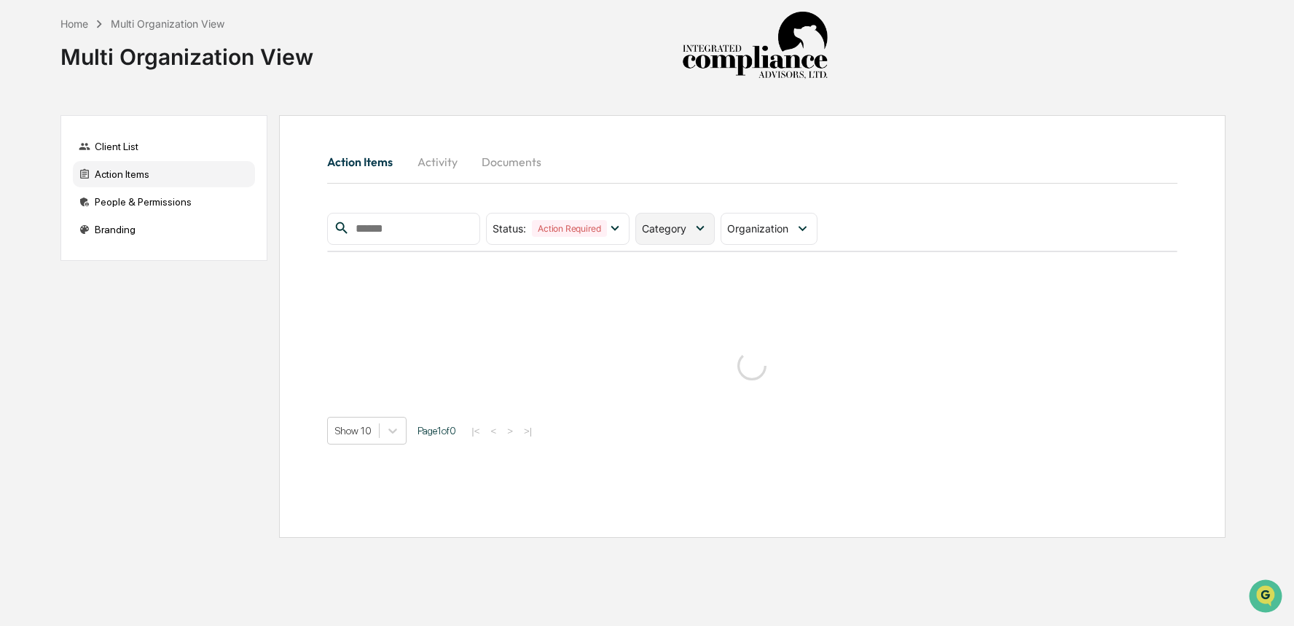
click at [655, 227] on span "Category" at bounding box center [664, 228] width 44 height 12
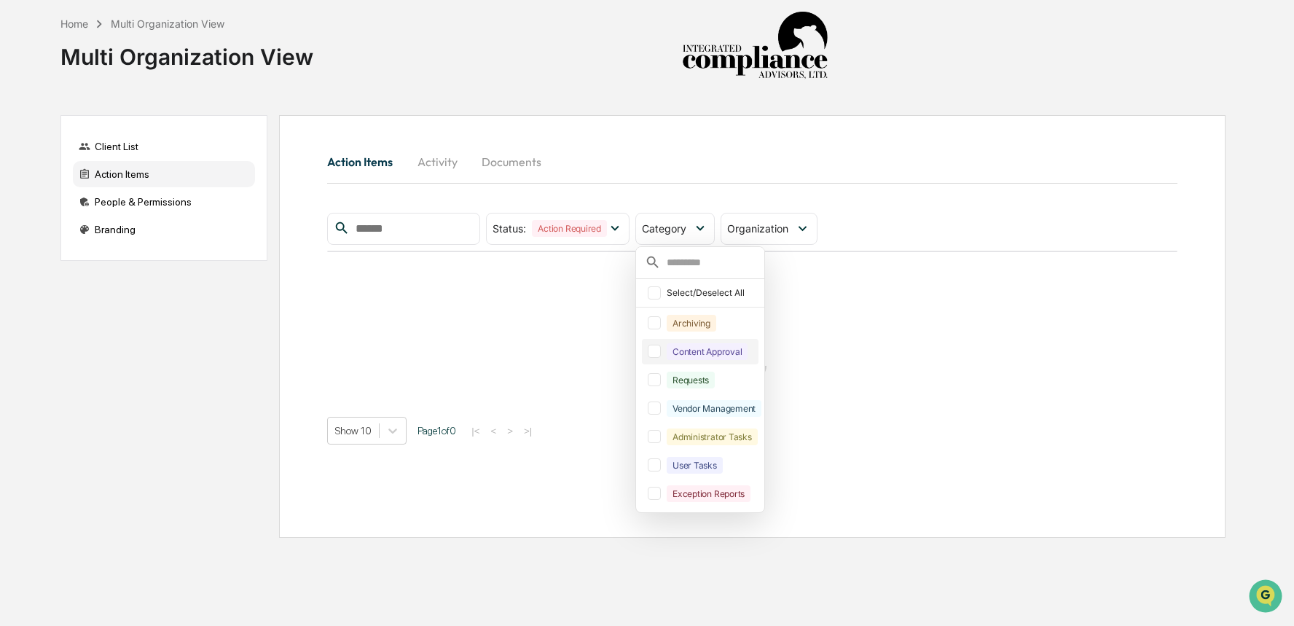
click at [684, 356] on div "Content Approval" at bounding box center [707, 351] width 81 height 17
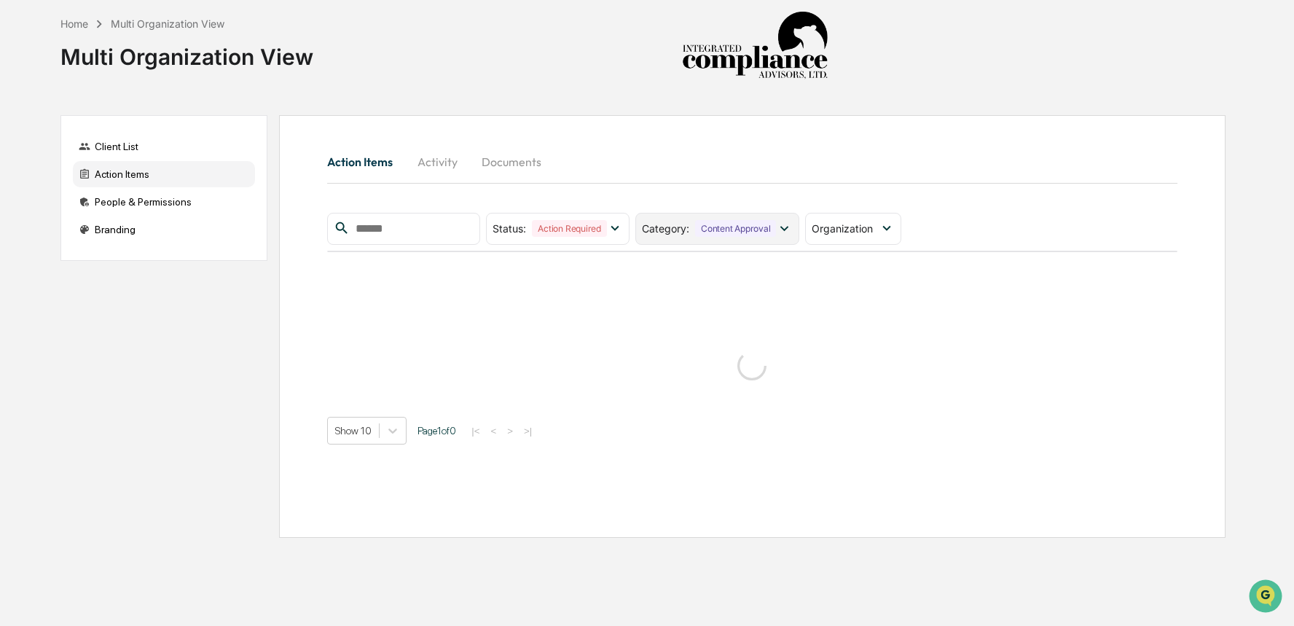
click at [740, 239] on div "Category : Content Approval" at bounding box center [716, 229] width 163 height 32
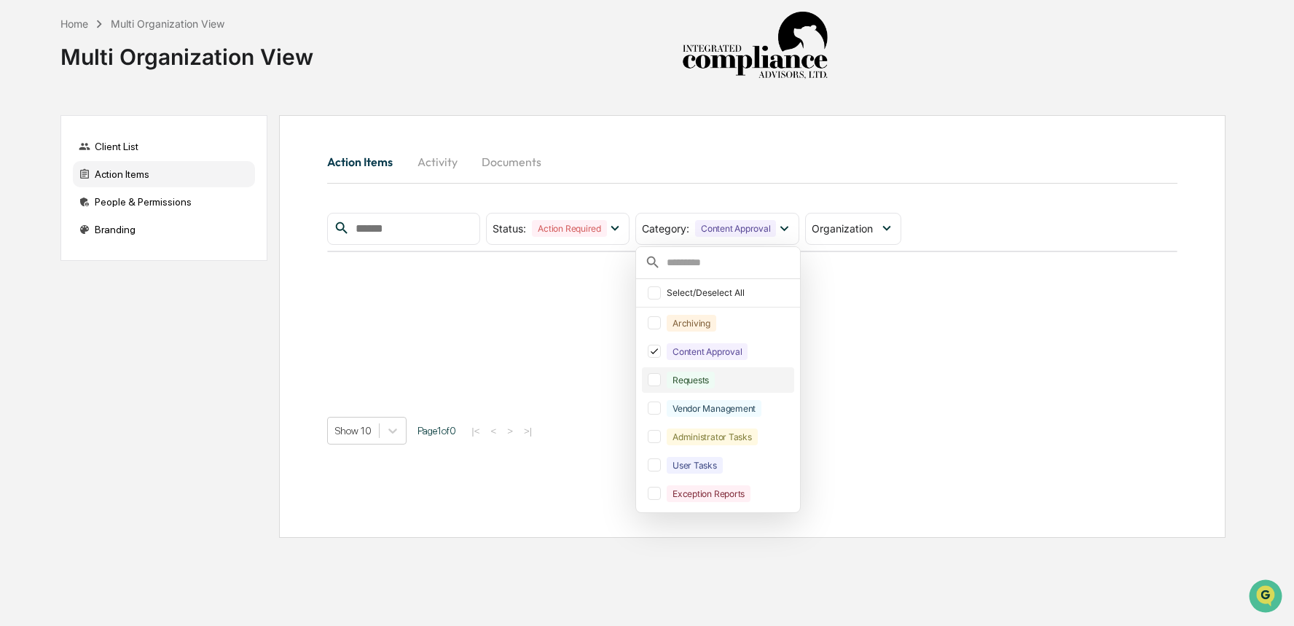
click at [713, 381] on div "Requests" at bounding box center [691, 380] width 48 height 17
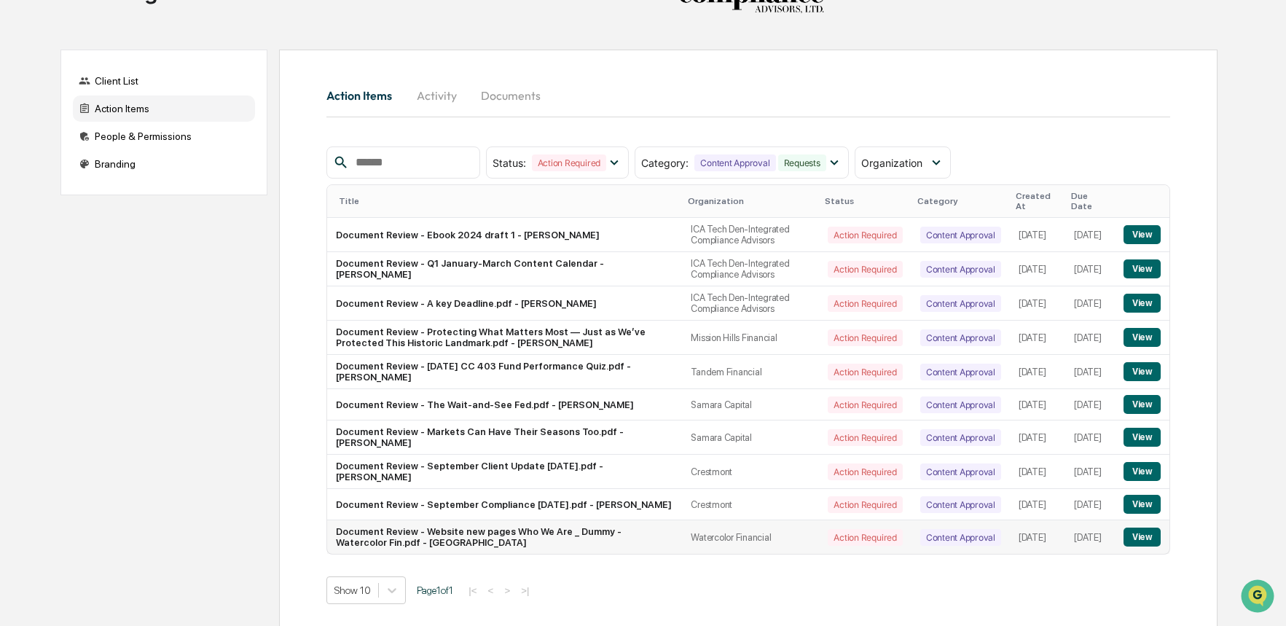
scroll to position [84, 0]
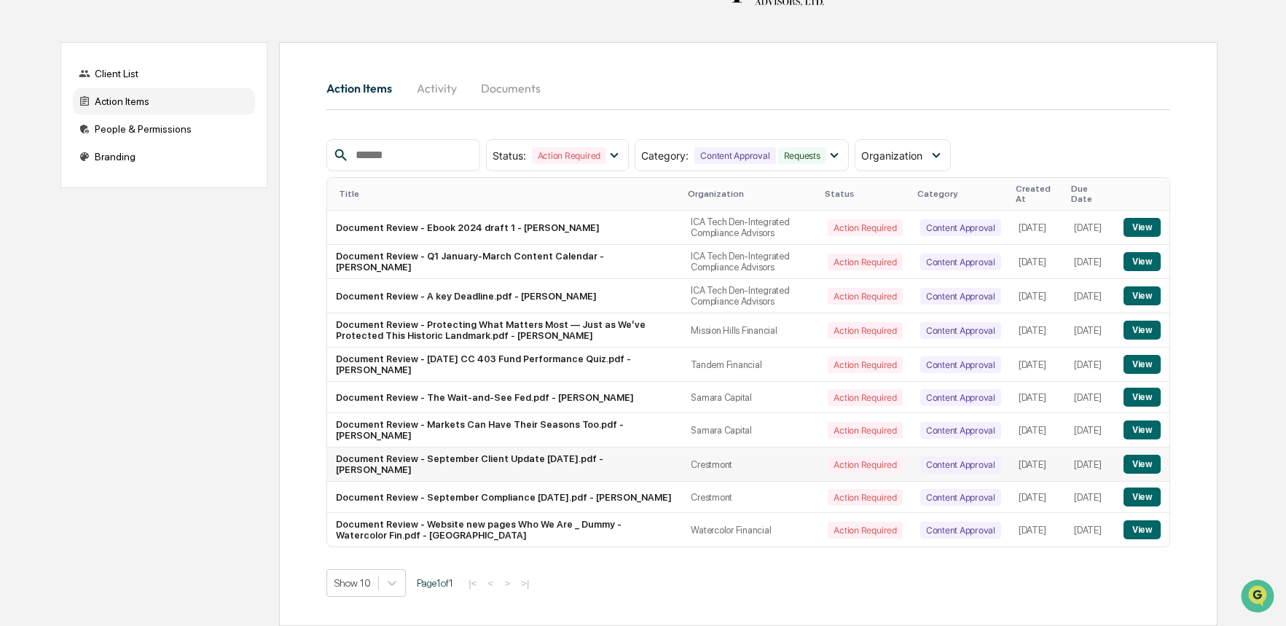
click at [1145, 455] on button "View" at bounding box center [1142, 464] width 37 height 19
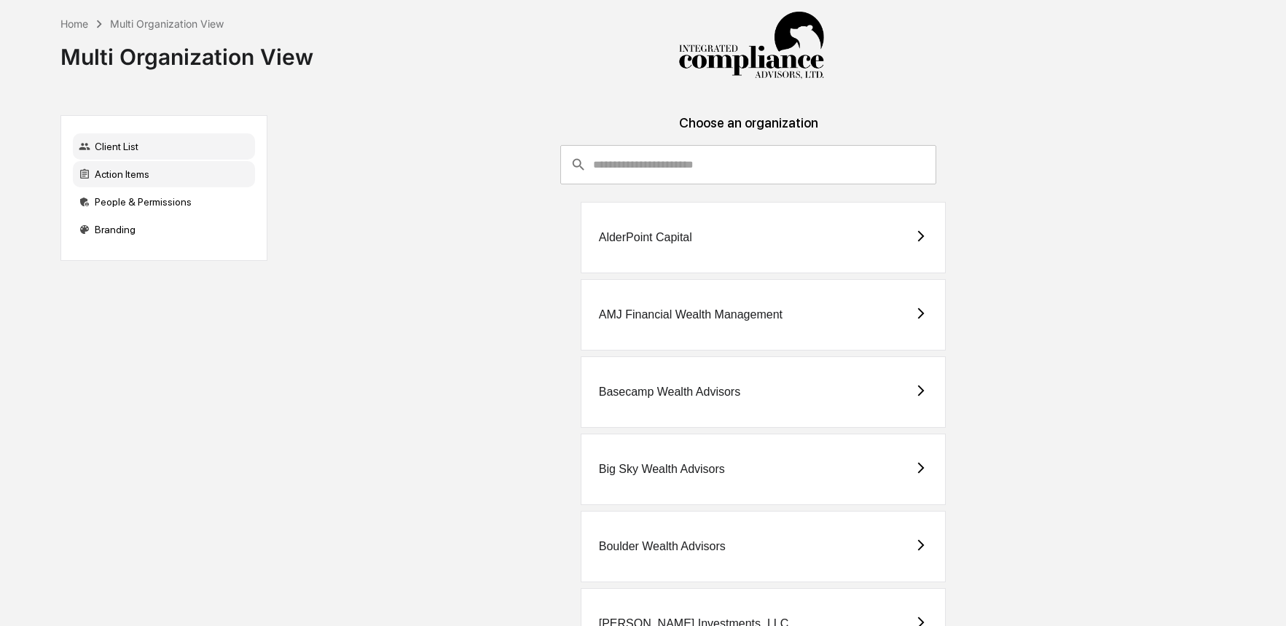
click at [149, 179] on div "Action Items" at bounding box center [164, 174] width 182 height 26
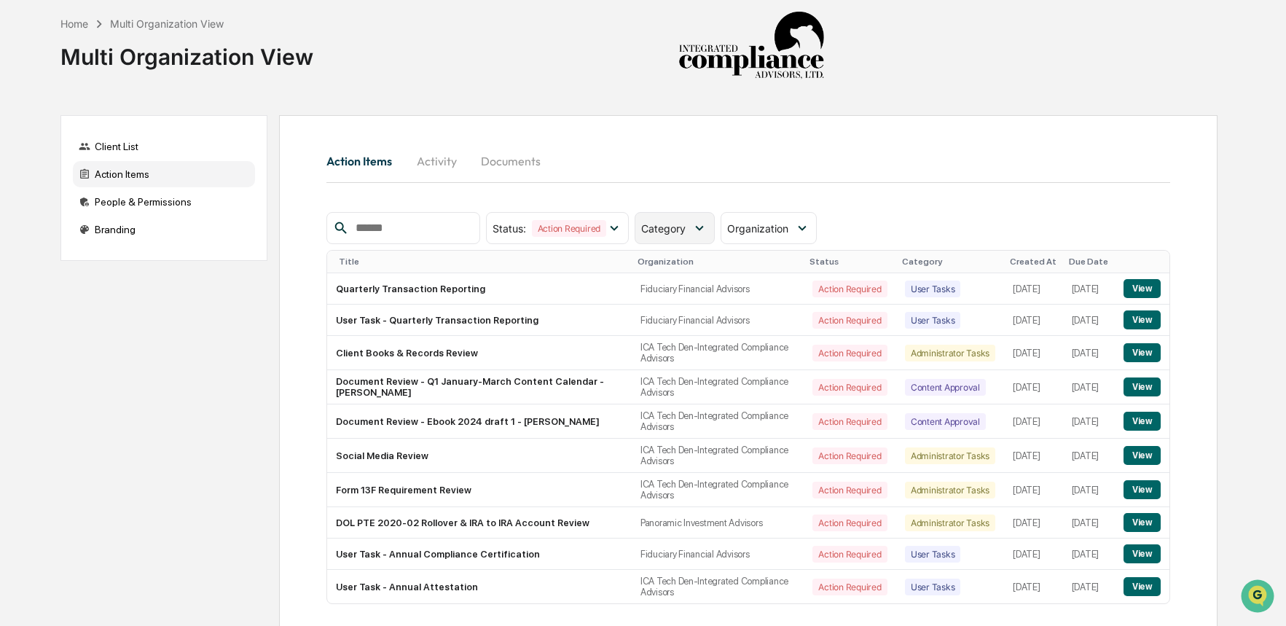
click at [691, 230] on div "Category" at bounding box center [666, 228] width 50 height 12
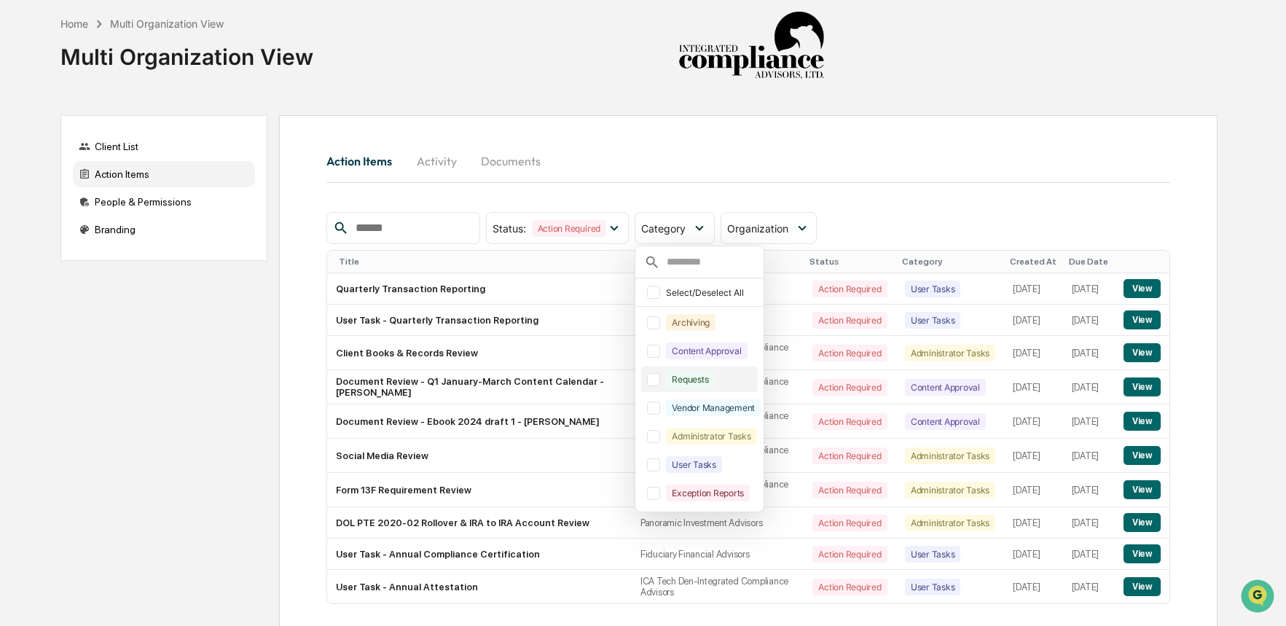
click at [677, 382] on div "Requests" at bounding box center [690, 379] width 48 height 17
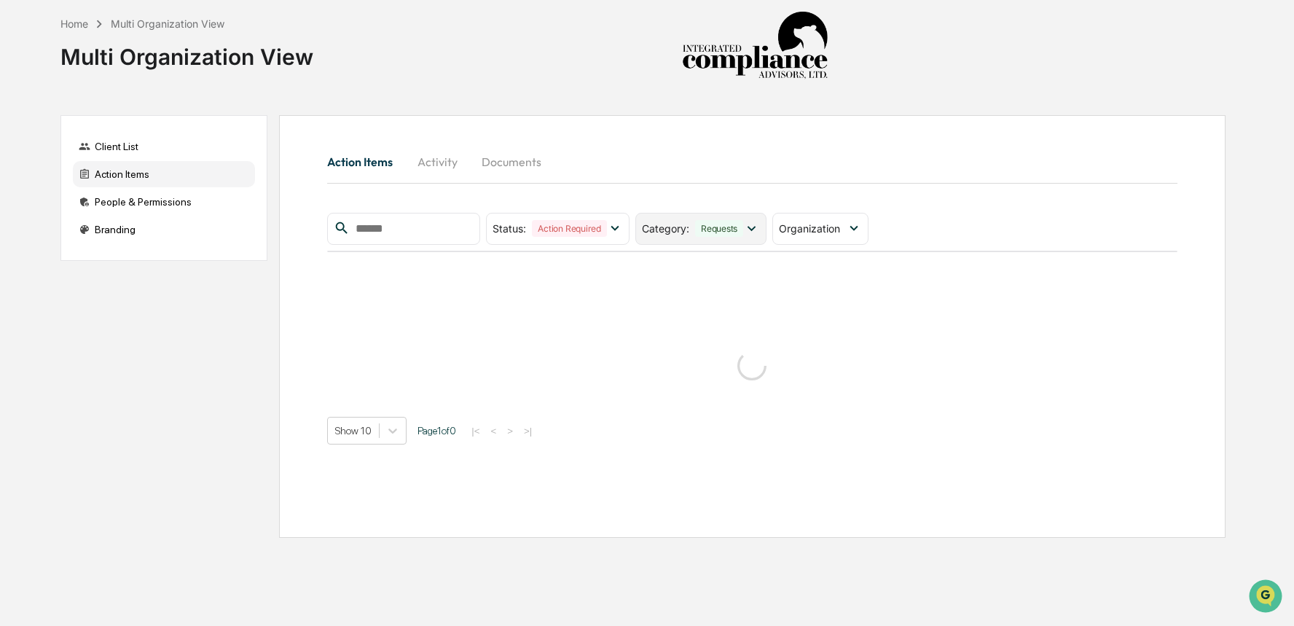
drag, startPoint x: 712, startPoint y: 230, endPoint x: 719, endPoint y: 237, distance: 9.8
click at [712, 230] on div "Requests" at bounding box center [719, 228] width 48 height 17
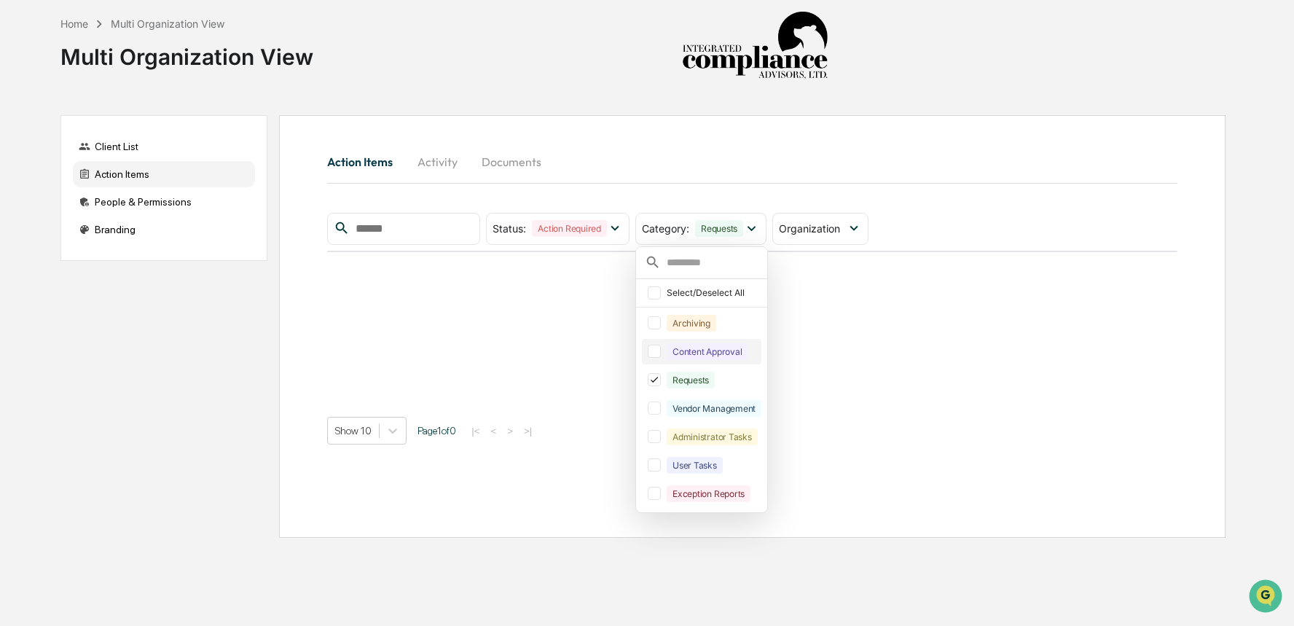
click at [726, 349] on div "Content Approval" at bounding box center [707, 351] width 81 height 17
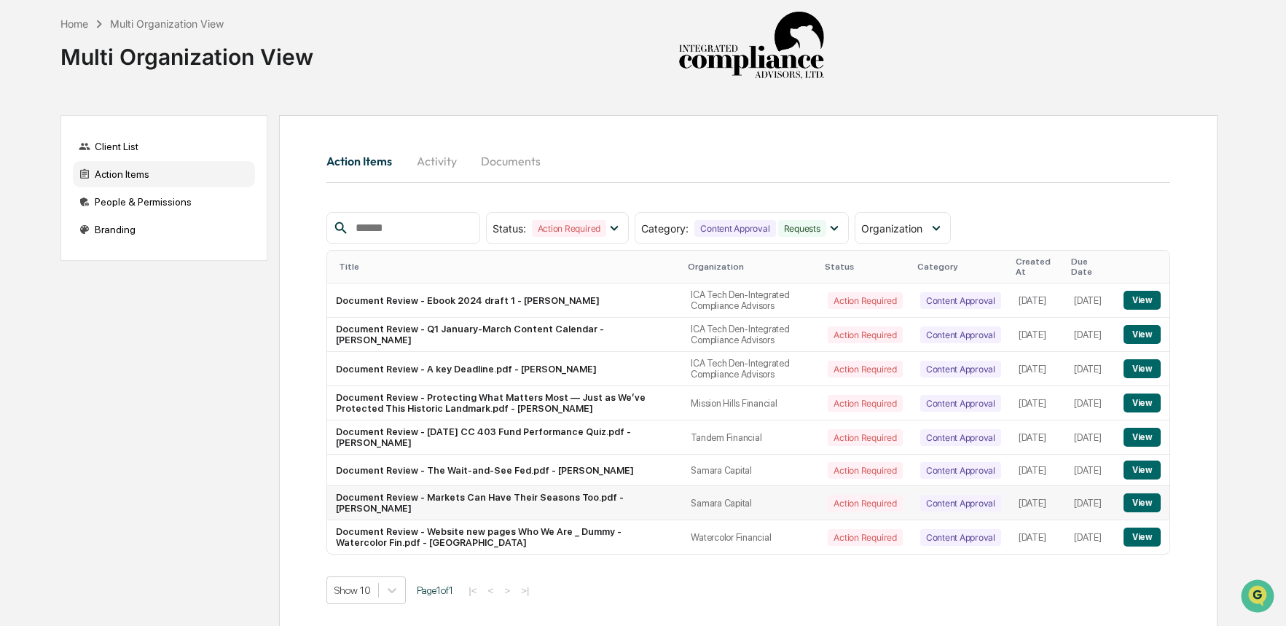
click at [1139, 504] on button "View" at bounding box center [1142, 502] width 37 height 19
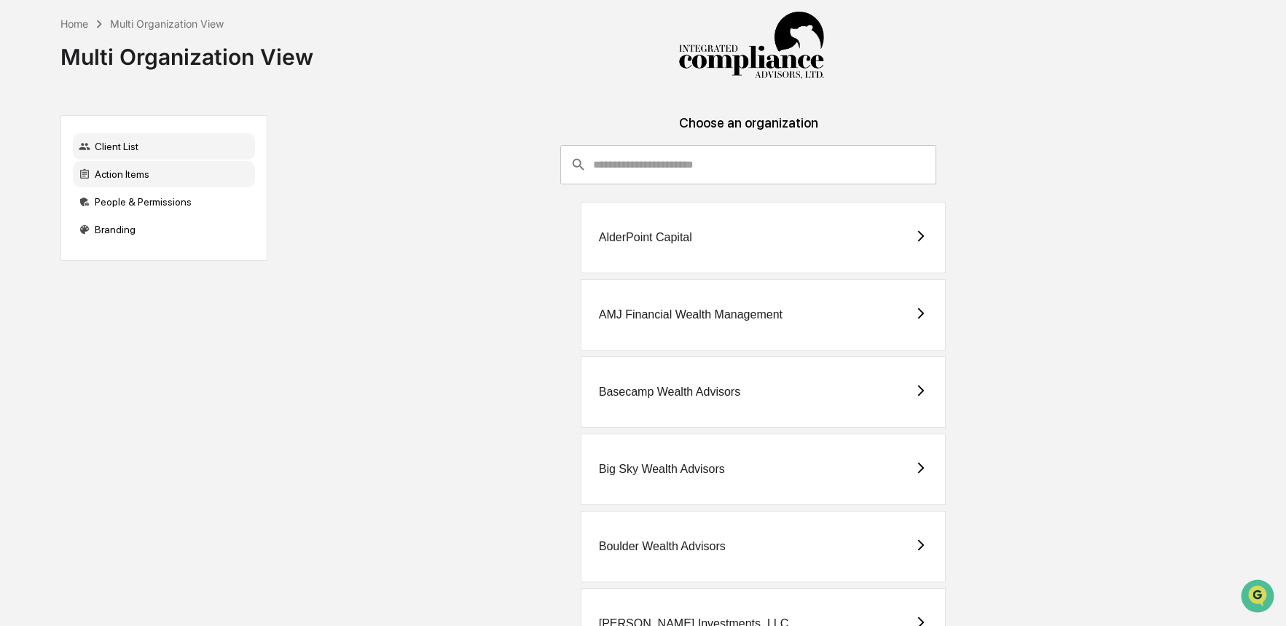
click at [214, 180] on div "Action Items" at bounding box center [164, 174] width 182 height 26
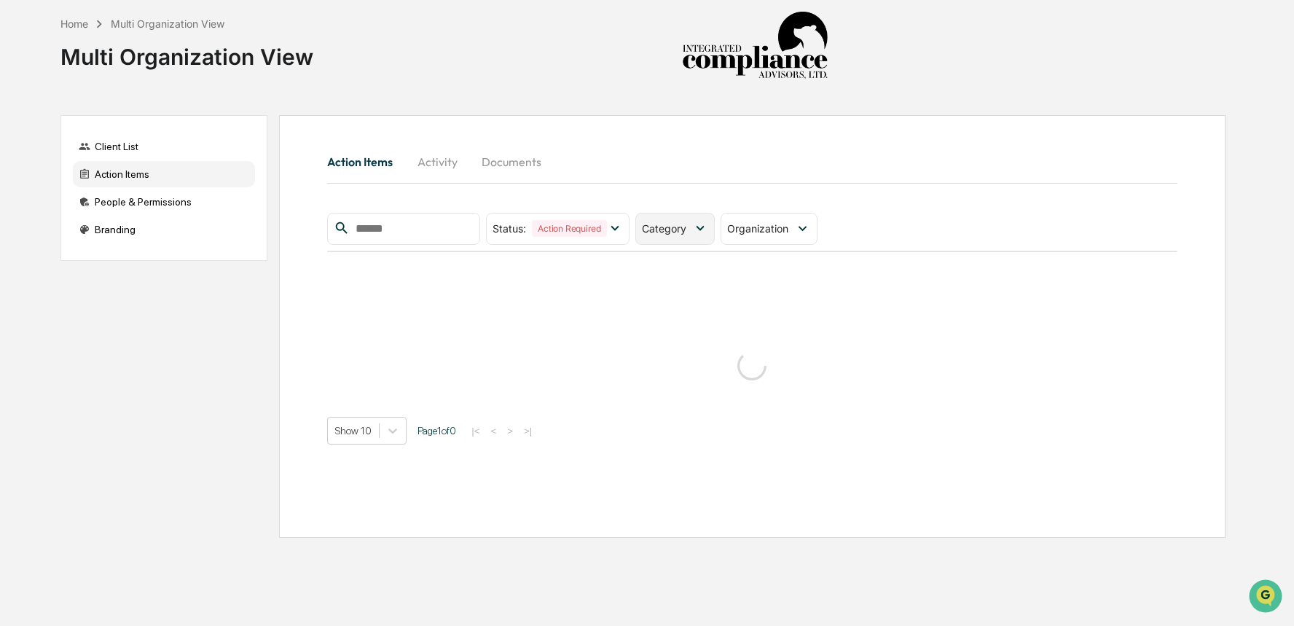
click at [661, 230] on span "Category" at bounding box center [664, 228] width 44 height 12
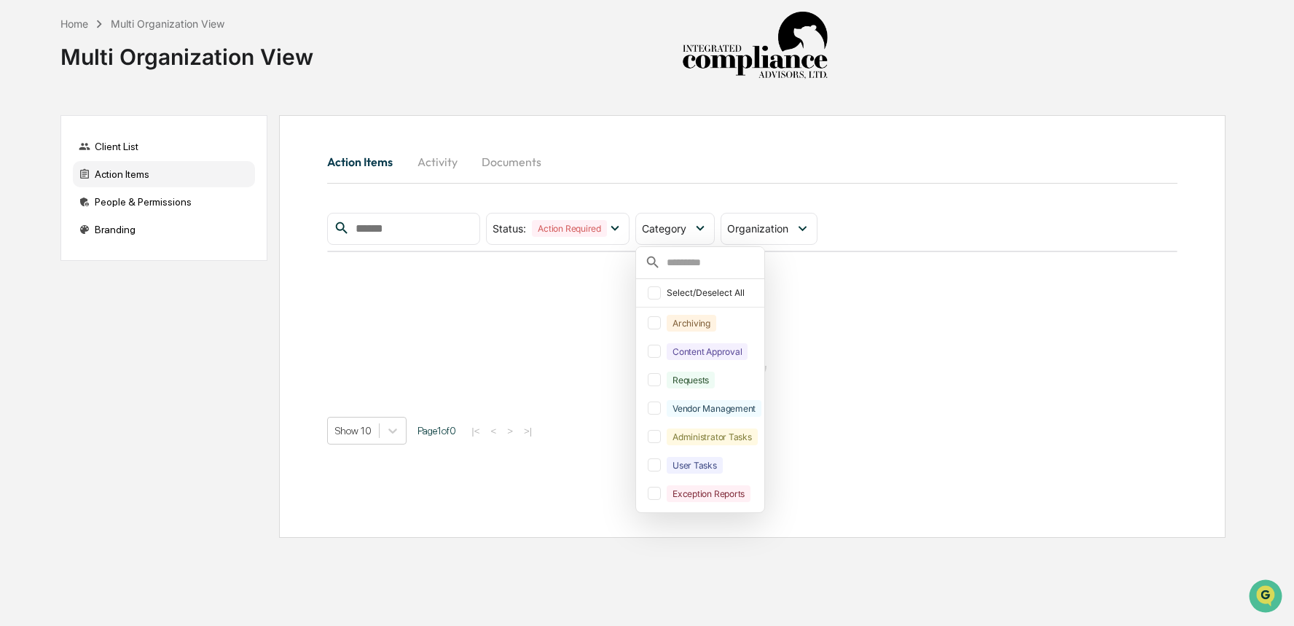
click at [688, 366] on div "Select/Deselect All Archiving Content Approval Requests Vendor Management Admin…" at bounding box center [700, 379] width 130 height 267
click at [688, 360] on div "Content Approval" at bounding box center [707, 351] width 81 height 17
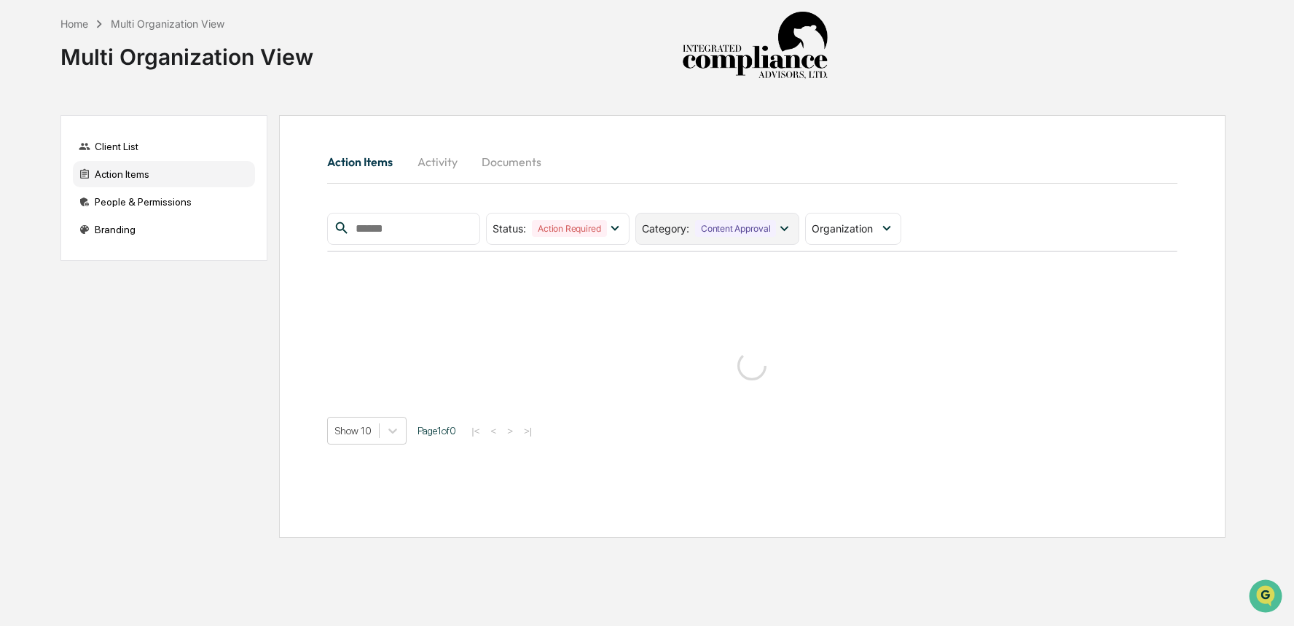
click at [712, 236] on div "Content Approval" at bounding box center [735, 228] width 81 height 17
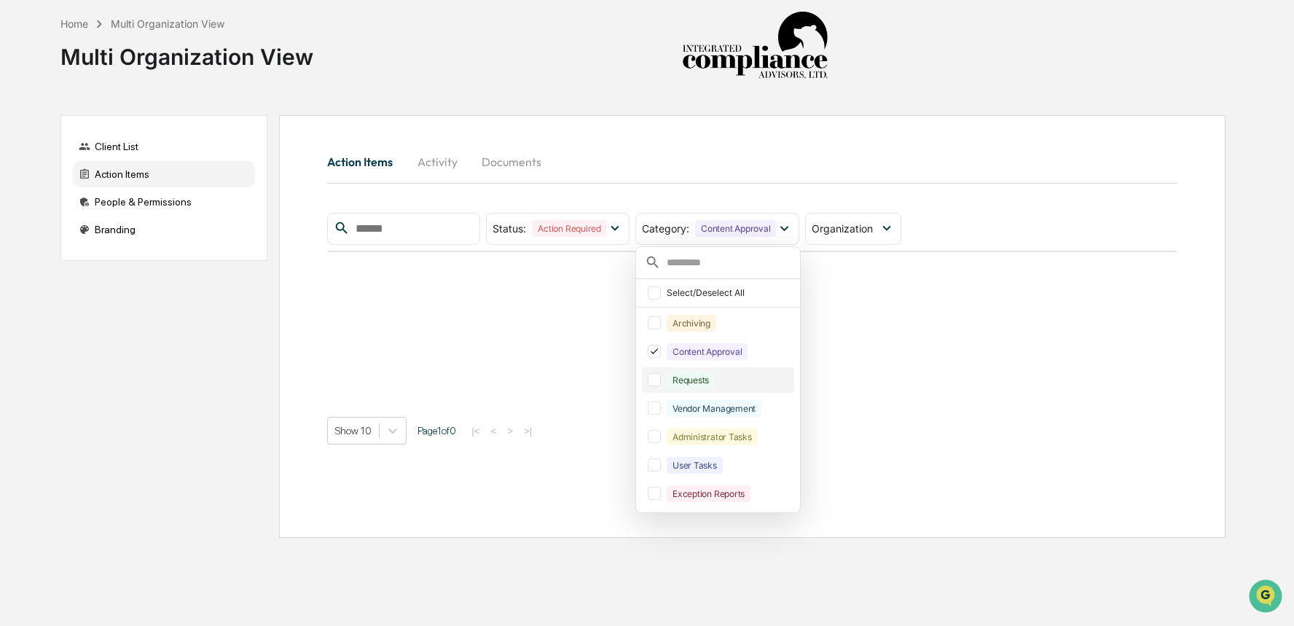
click at [711, 385] on div "Requests" at bounding box center [691, 380] width 48 height 17
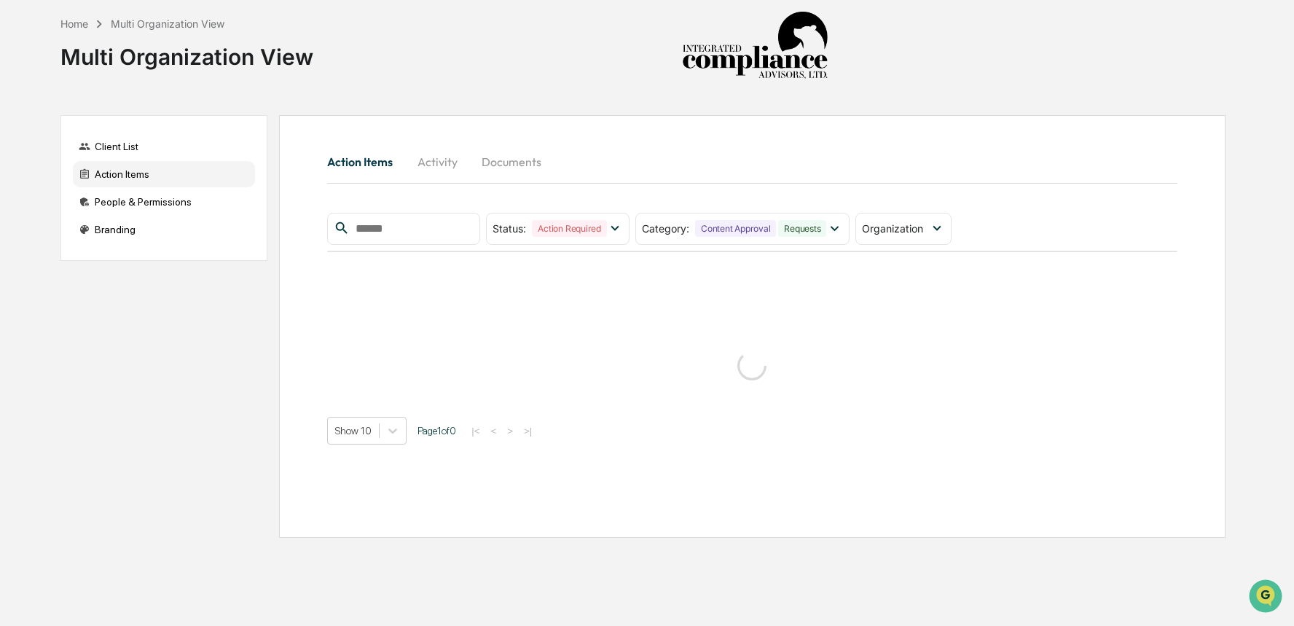
click at [829, 196] on div "Action Items Activity Documents Status : Action Required Select/Deselect All Ac…" at bounding box center [752, 294] width 850 height 301
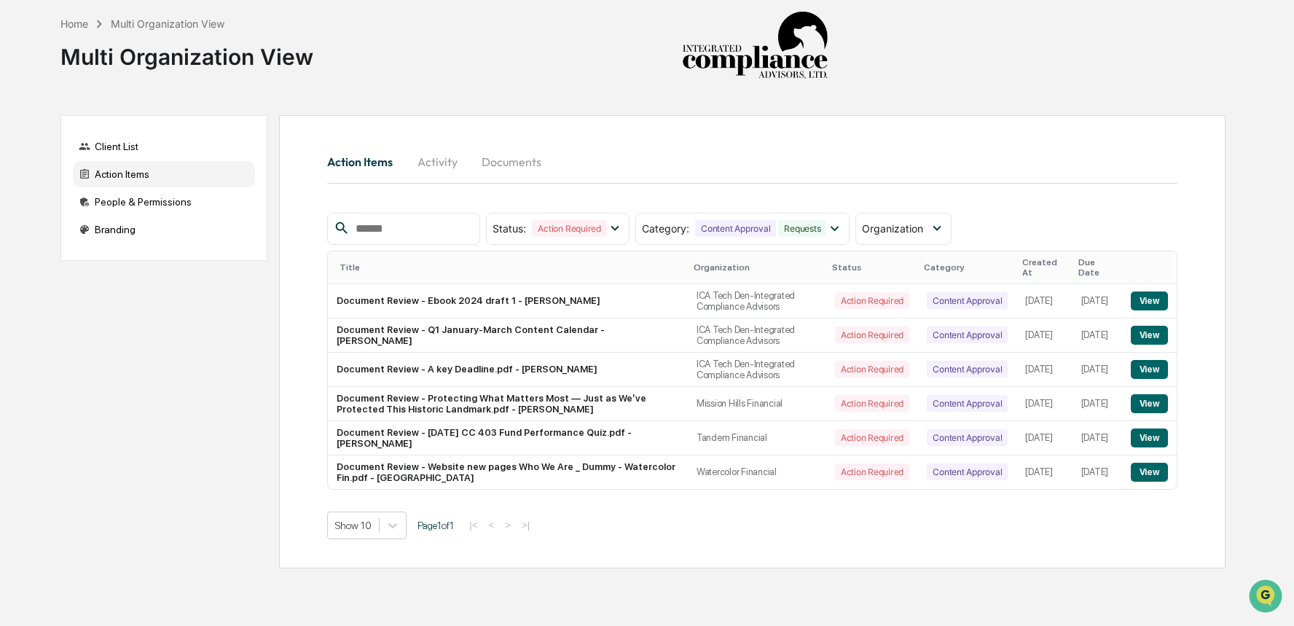
click at [1111, 188] on div "Action Items Activity Documents Status : Action Required Select/Deselect All Ac…" at bounding box center [752, 341] width 850 height 395
